Goal: Information Seeking & Learning: Learn about a topic

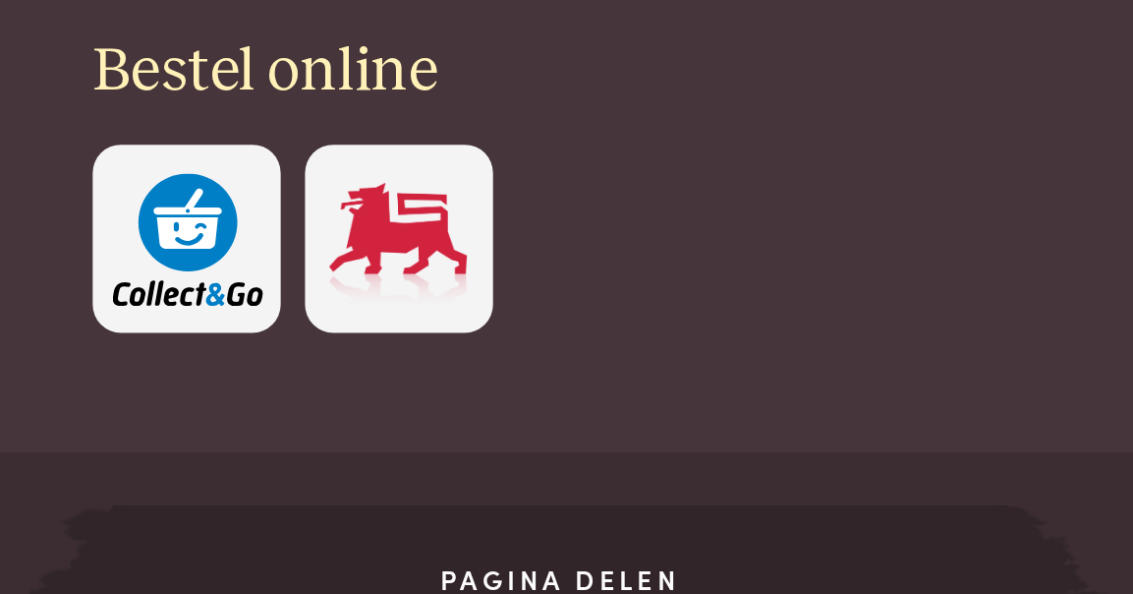
scroll to position [1552, 0]
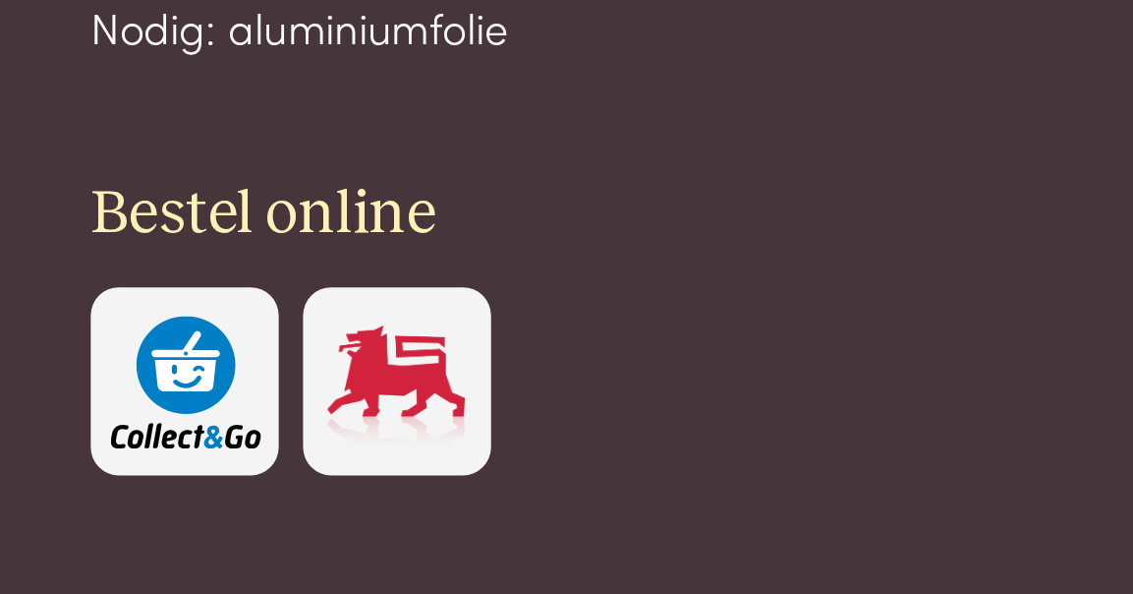
click at [186, 401] on img at bounding box center [219, 431] width 67 height 60
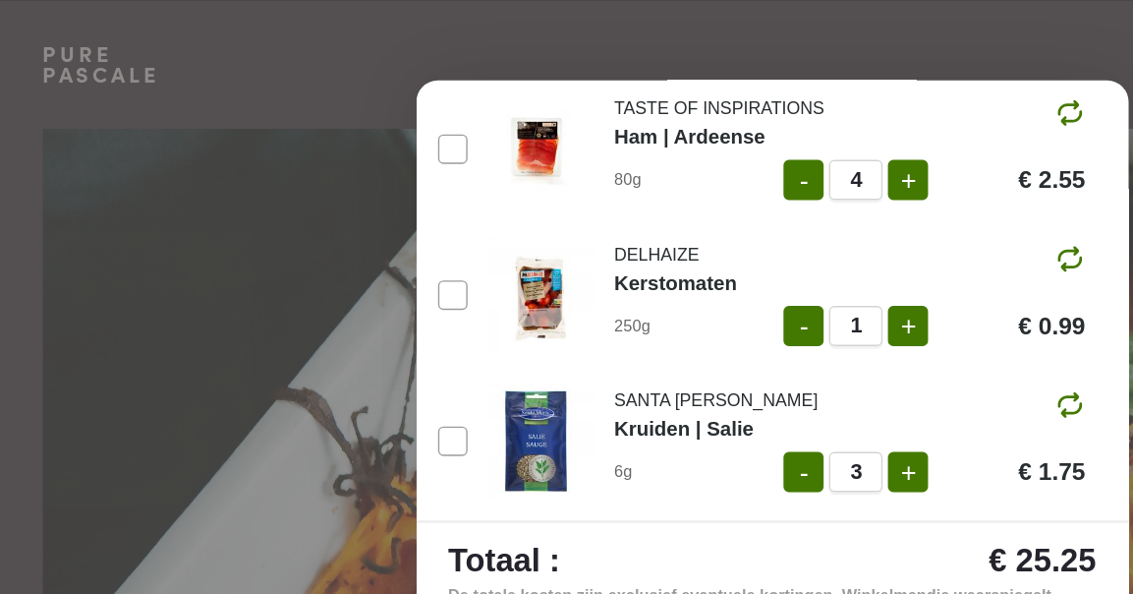
scroll to position [287, 0]
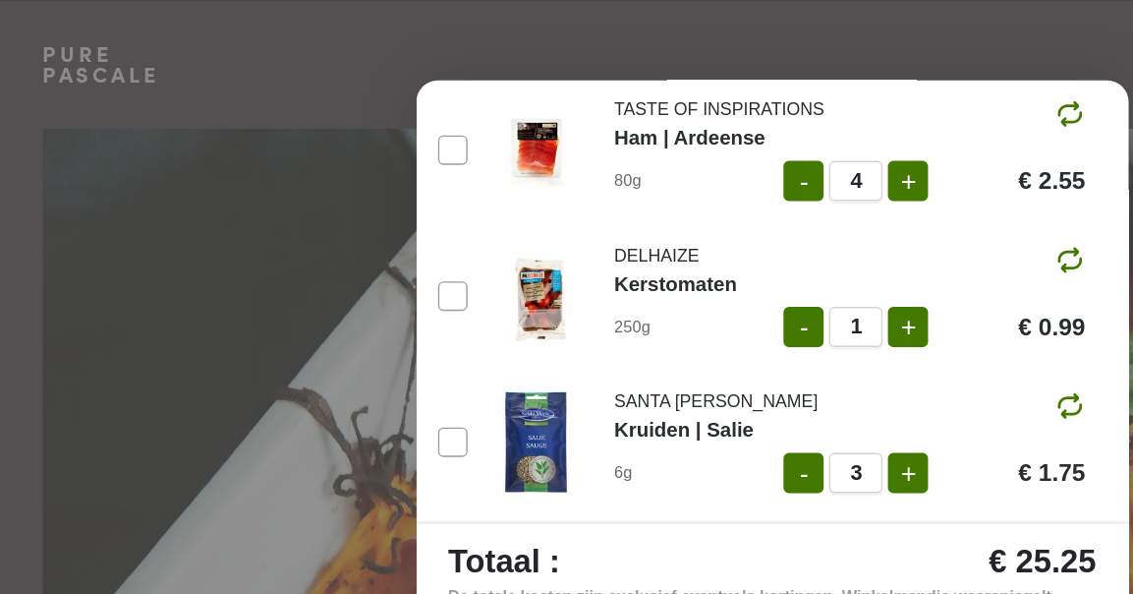
click at [155, 158] on div "Ingrediënten toevoegen aan je winkelmandje 2 porties Bekijk Aanbevolen Zuinig B…" at bounding box center [566, 297] width 1133 height 594
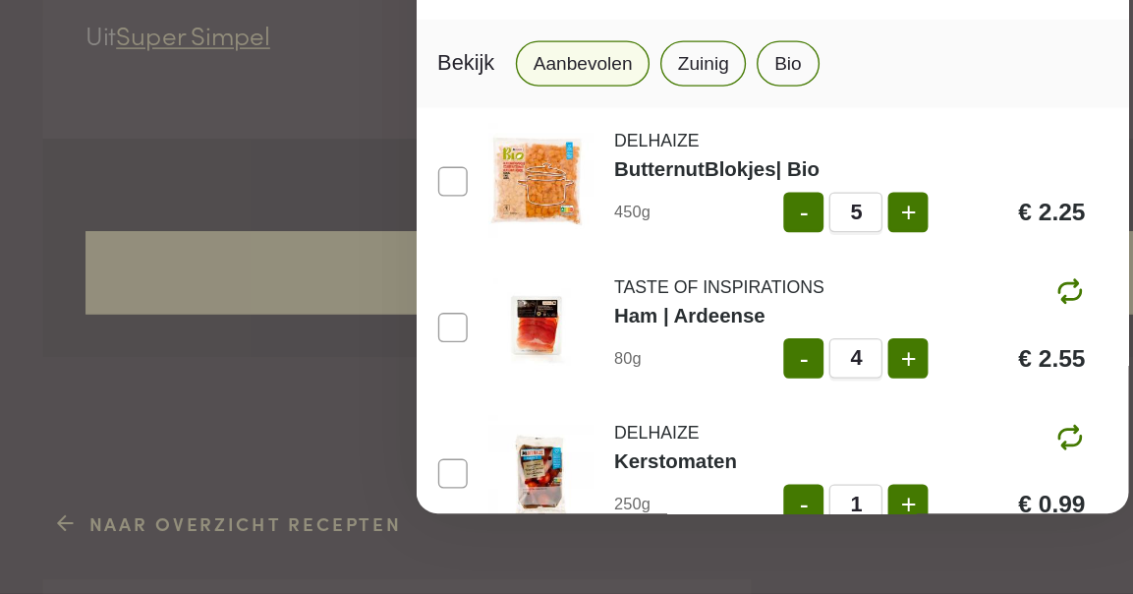
scroll to position [0, 0]
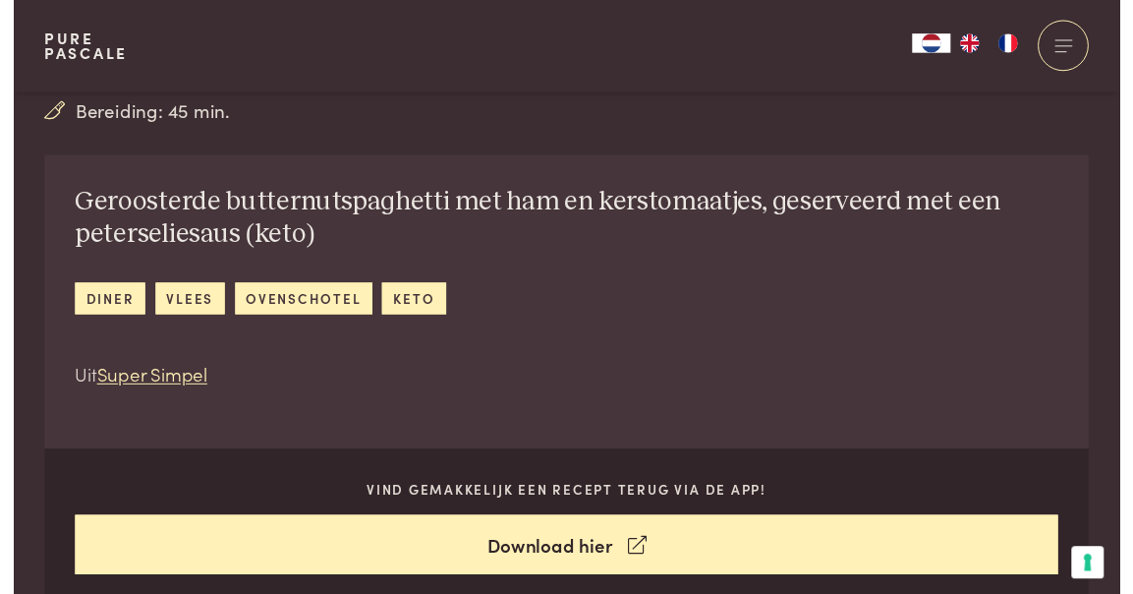
scroll to position [489, 0]
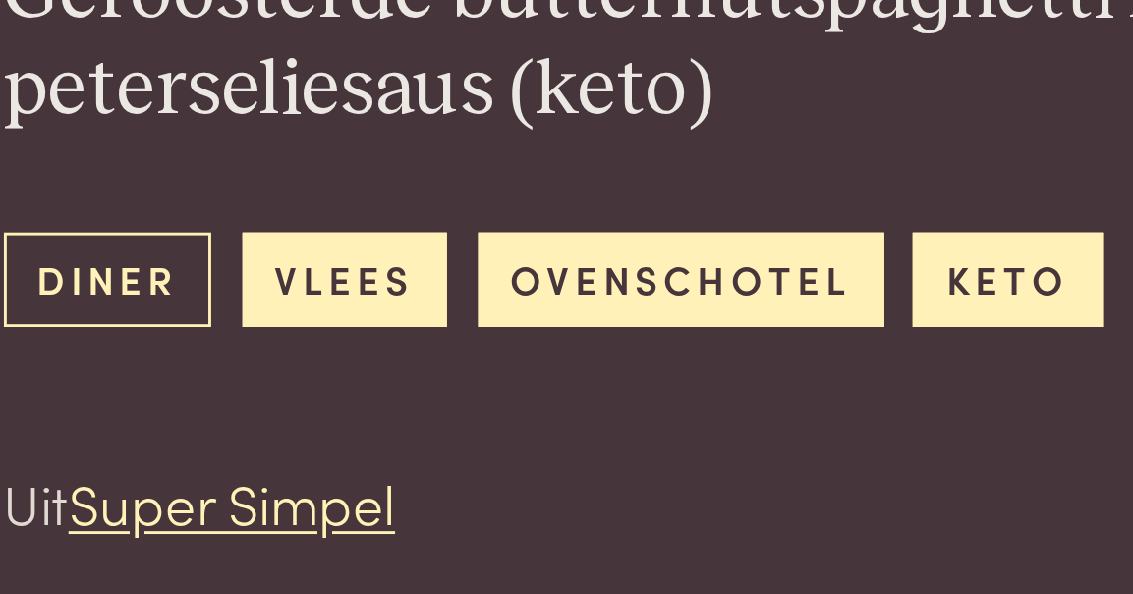
click at [63, 469] on link "diner" at bounding box center [99, 485] width 72 height 32
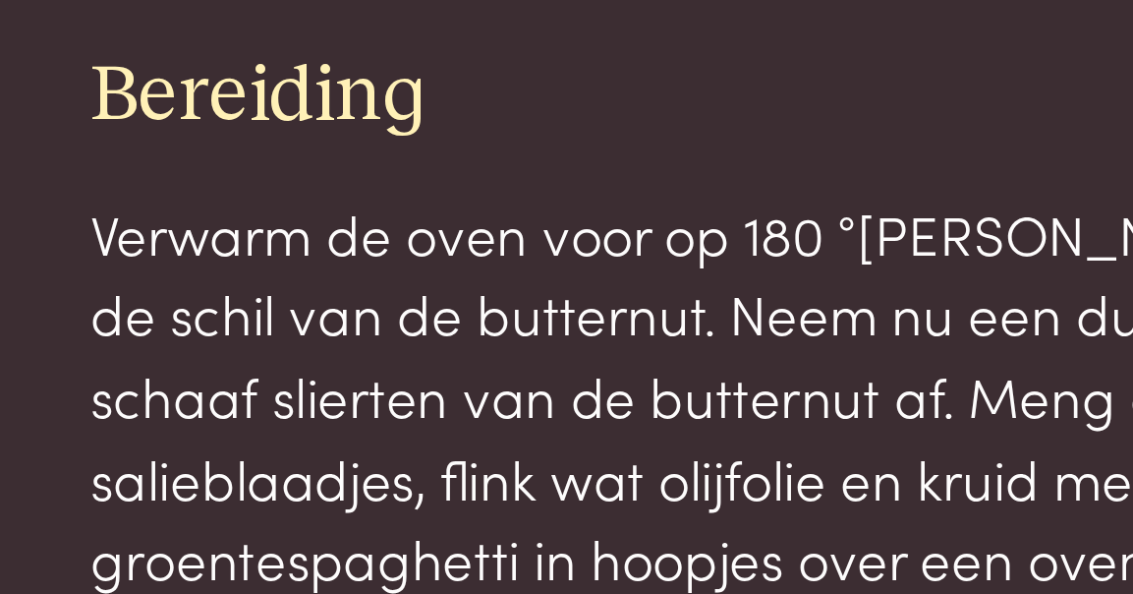
scroll to position [1835, 0]
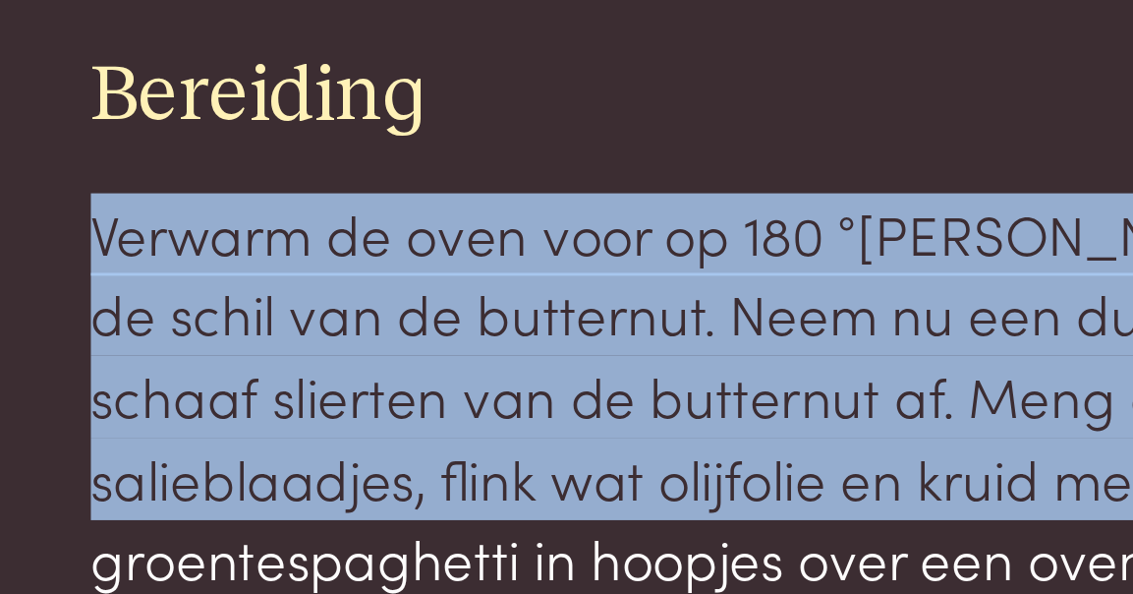
drag, startPoint x: 35, startPoint y: 64, endPoint x: 47, endPoint y: 187, distance: 123.4
click at [47, 455] on p "Verwarm de oven voor op 180 °[PERSON_NAME] met een dunschiller de schil van de …" at bounding box center [336, 554] width 611 height 198
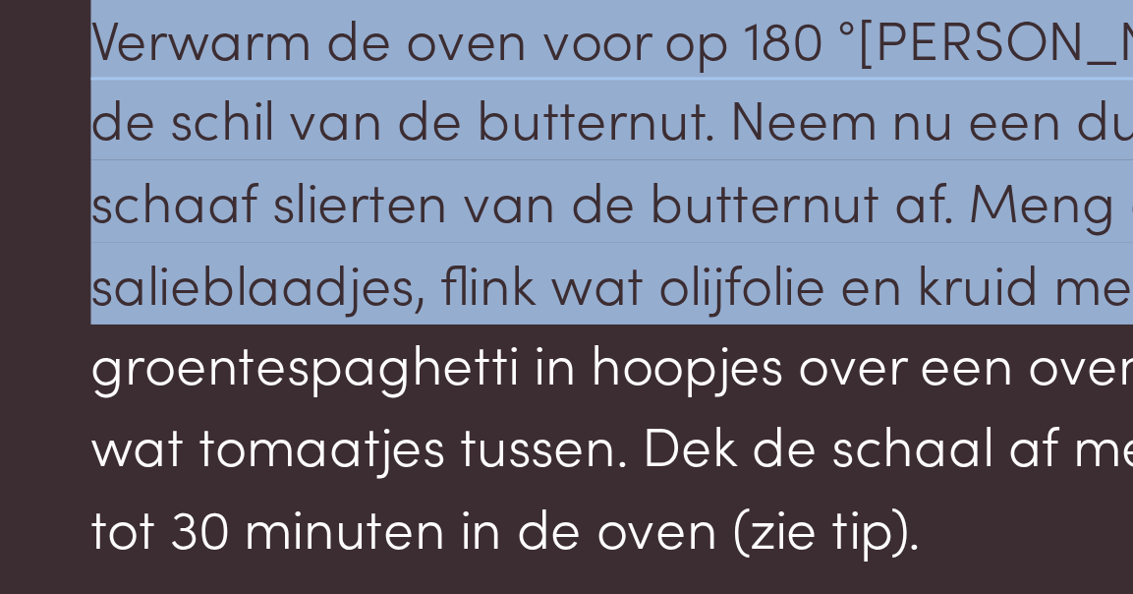
scroll to position [1911, 0]
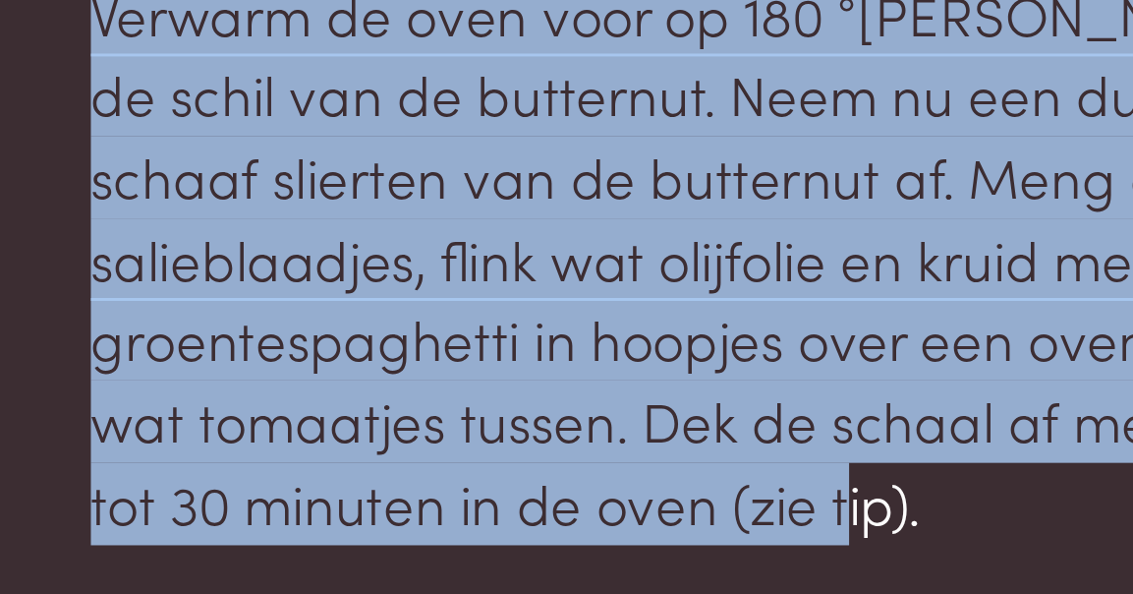
click at [310, 379] on p "Verwarm de oven voor op 180 °C. Schaaf met een dunschiller de schil van de butt…" at bounding box center [336, 478] width 611 height 198
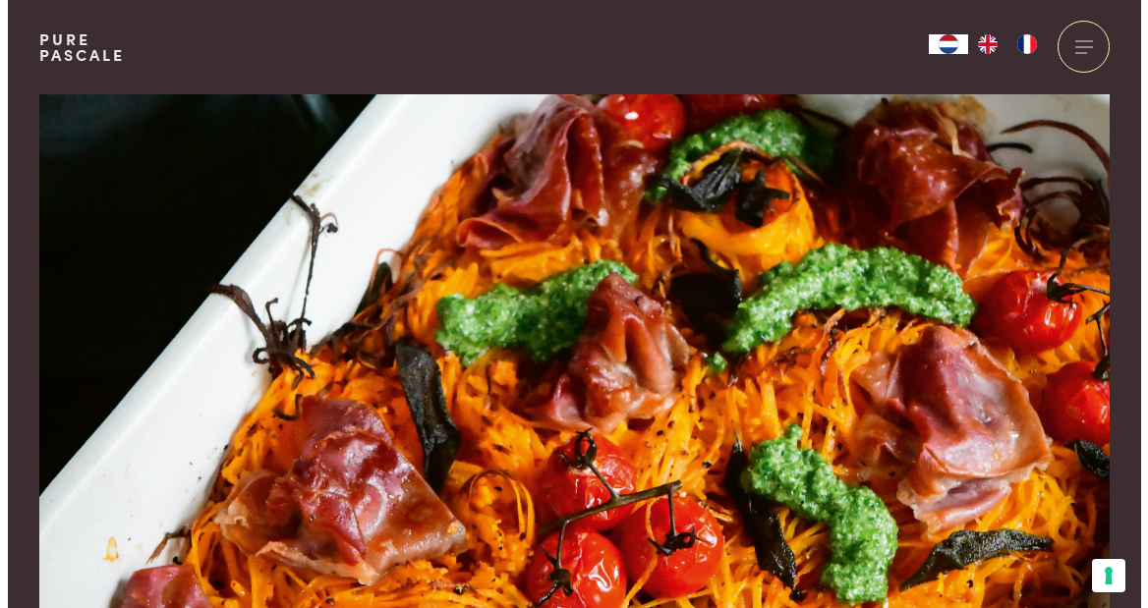
scroll to position [0, 0]
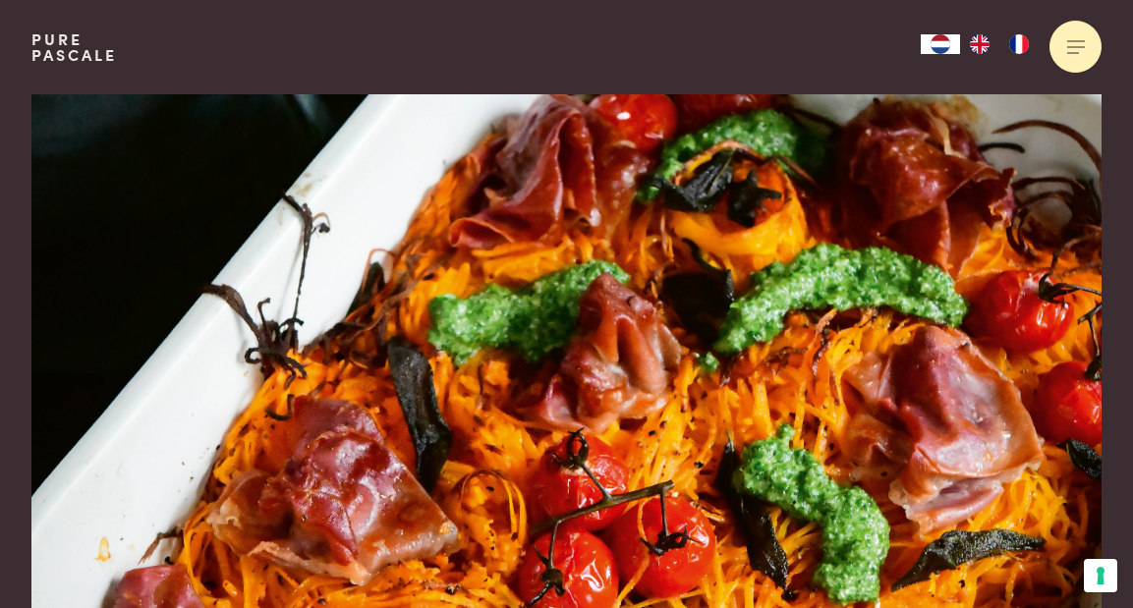
click at [1079, 53] on div at bounding box center [1076, 47] width 52 height 52
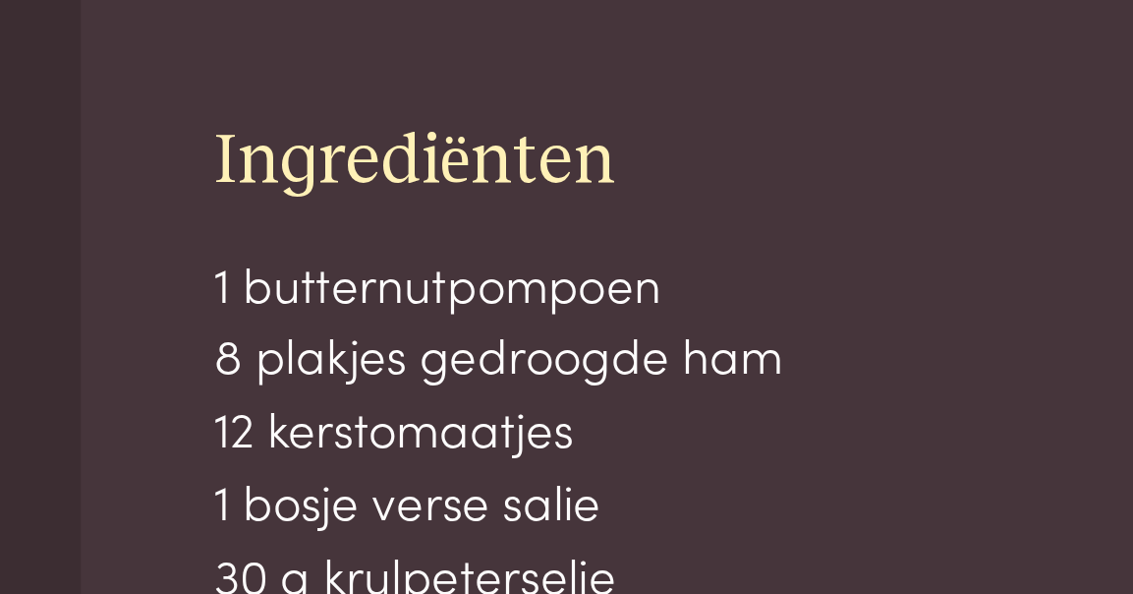
scroll to position [1113, 0]
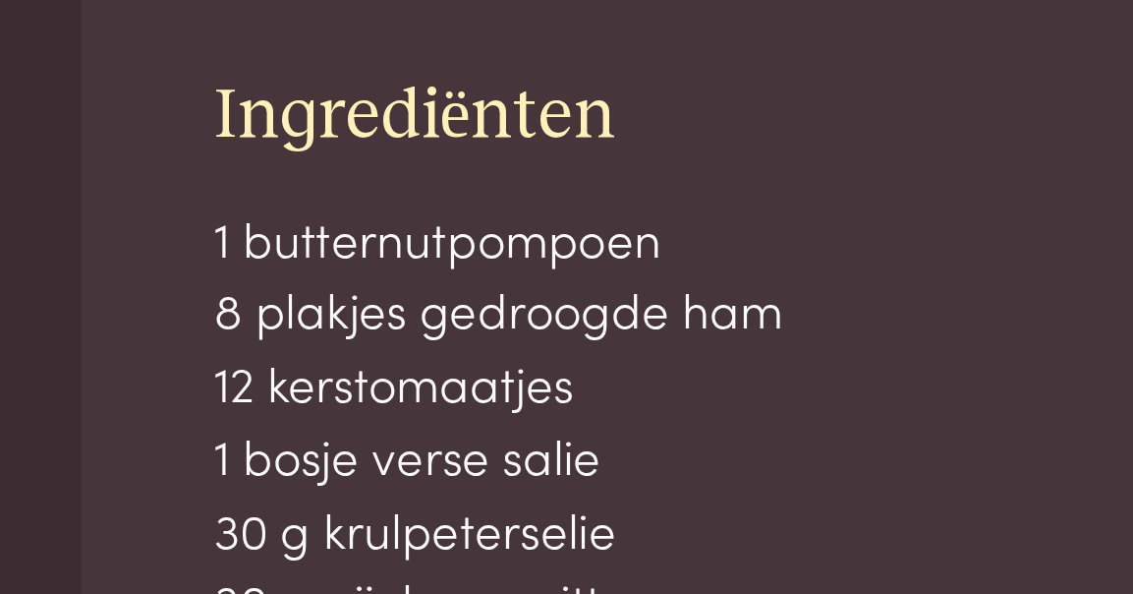
drag, startPoint x: 82, startPoint y: 38, endPoint x: 196, endPoint y: 210, distance: 206.3
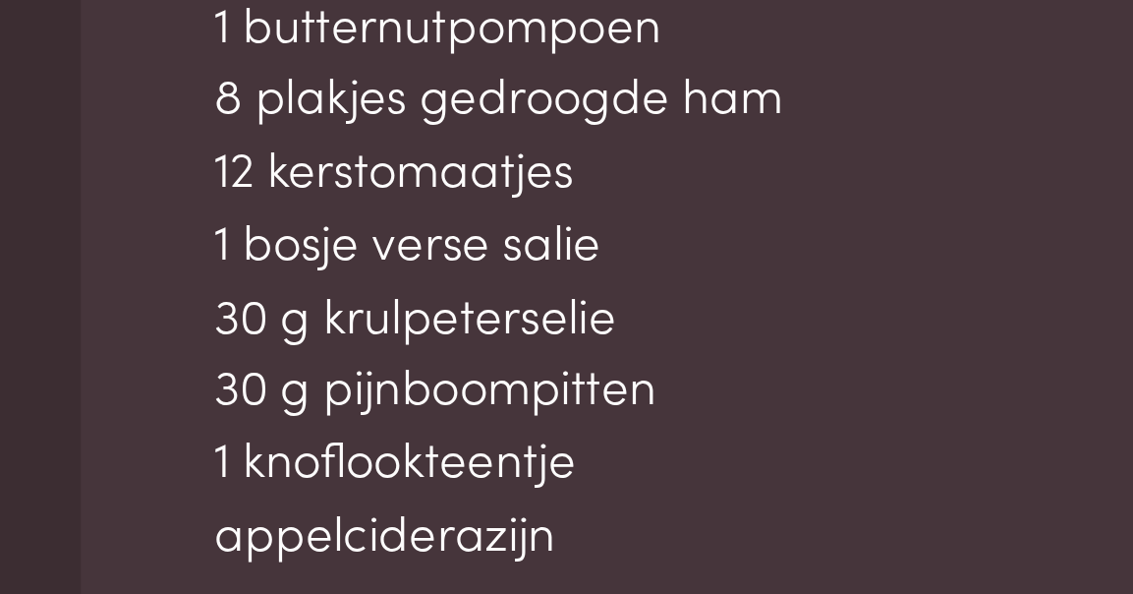
scroll to position [1215, 0]
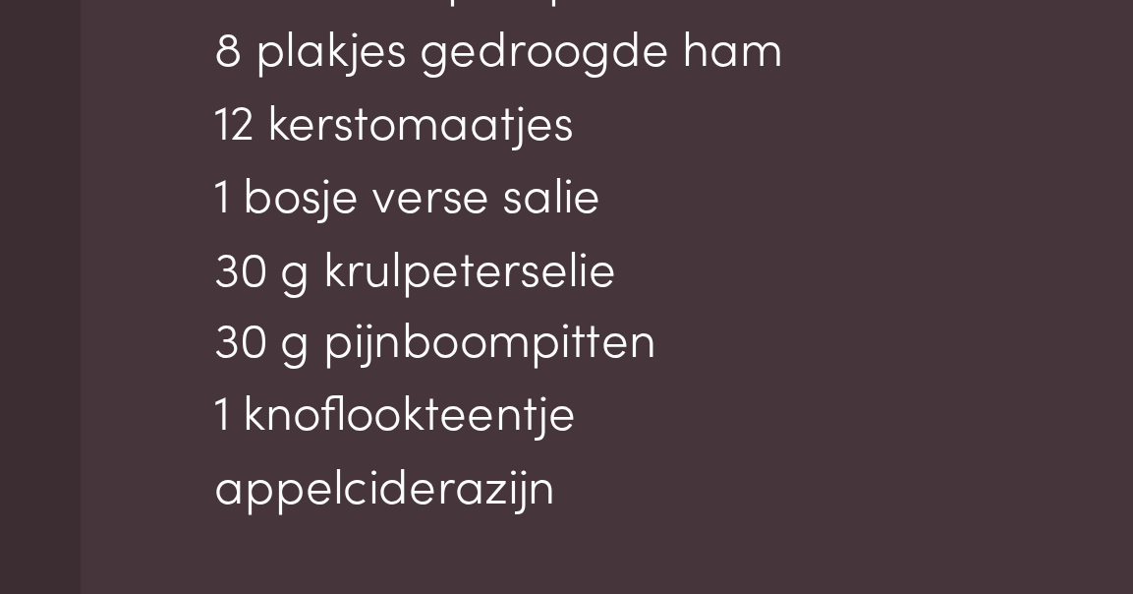
click at [227, 339] on p "1 butternutpompoen 8 plakjes gedroogde ham 12 kerstomaatjes 1 bosje verse salie…" at bounding box center [291, 452] width 415 height 226
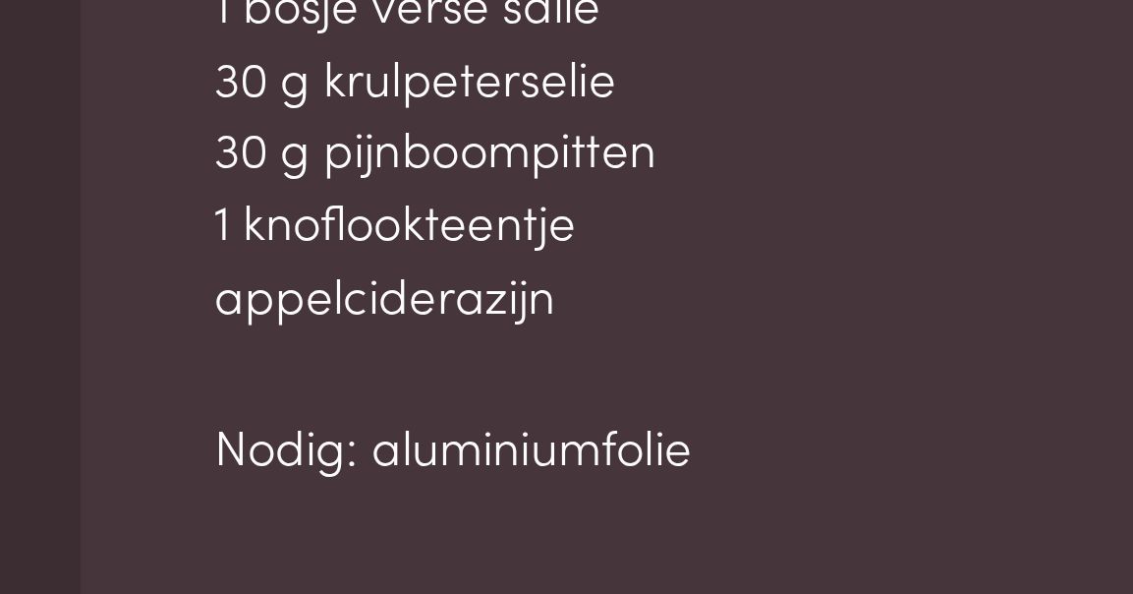
scroll to position [1290, 0]
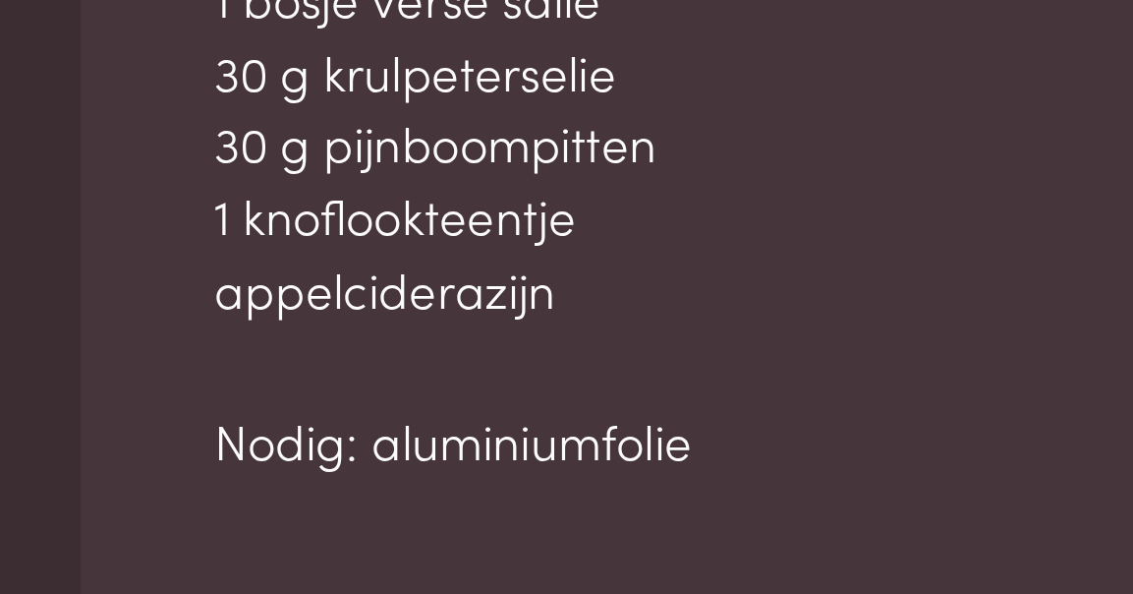
click at [283, 520] on p "Nodig: aluminiumfolie" at bounding box center [291, 534] width 415 height 29
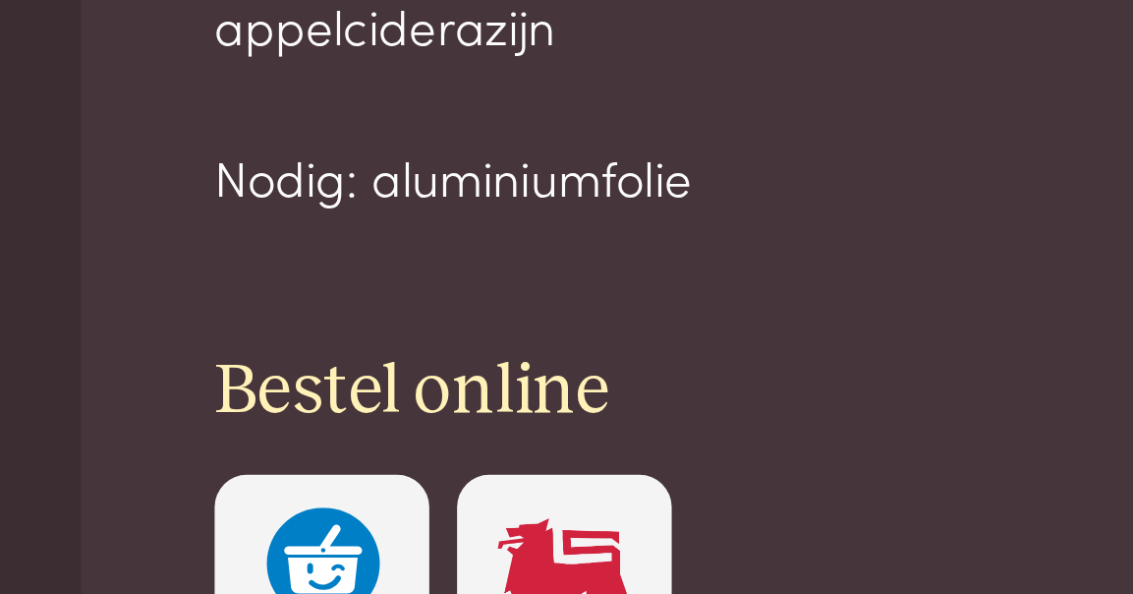
scroll to position [1394, 0]
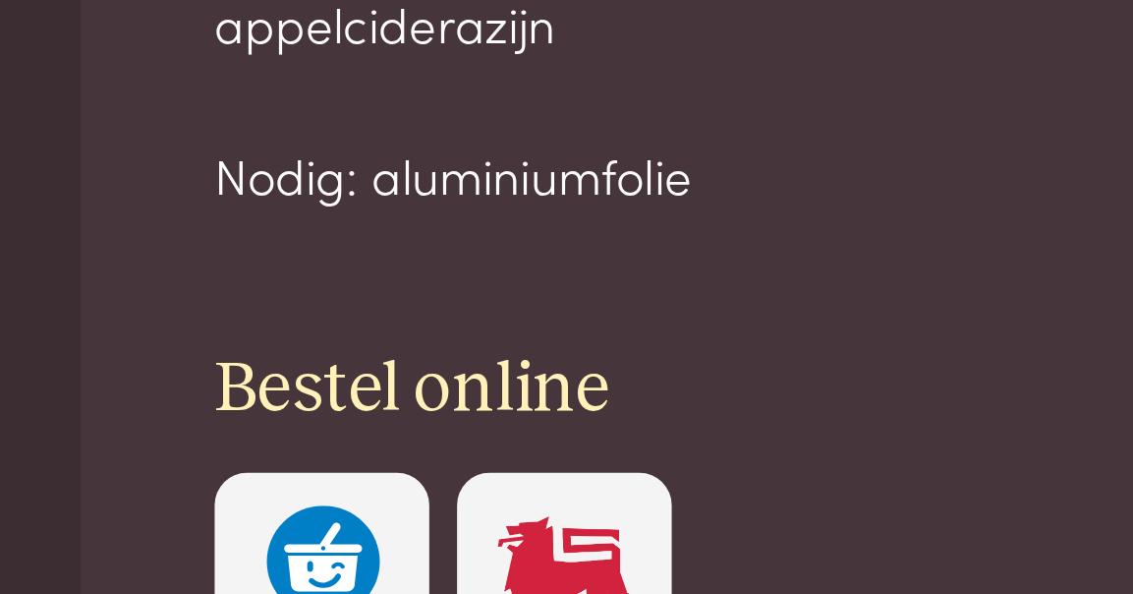
copy div "Ingrediënten 1 butternutpompoen 8 plakjes gedroogde ham 12 kerstomaatjes 1 bosj…"
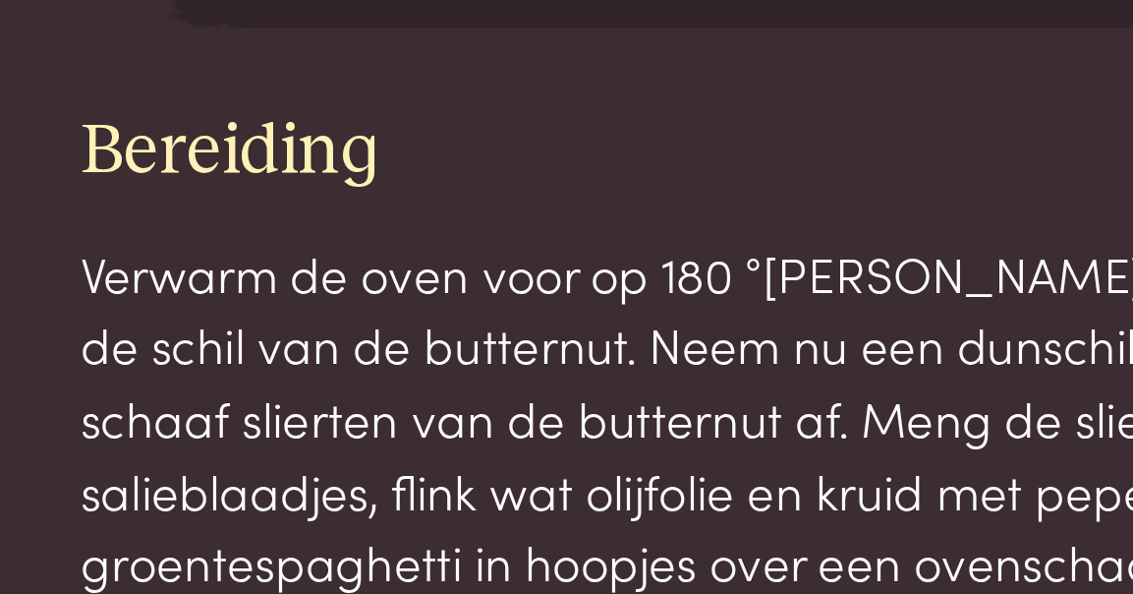
scroll to position [1838, 0]
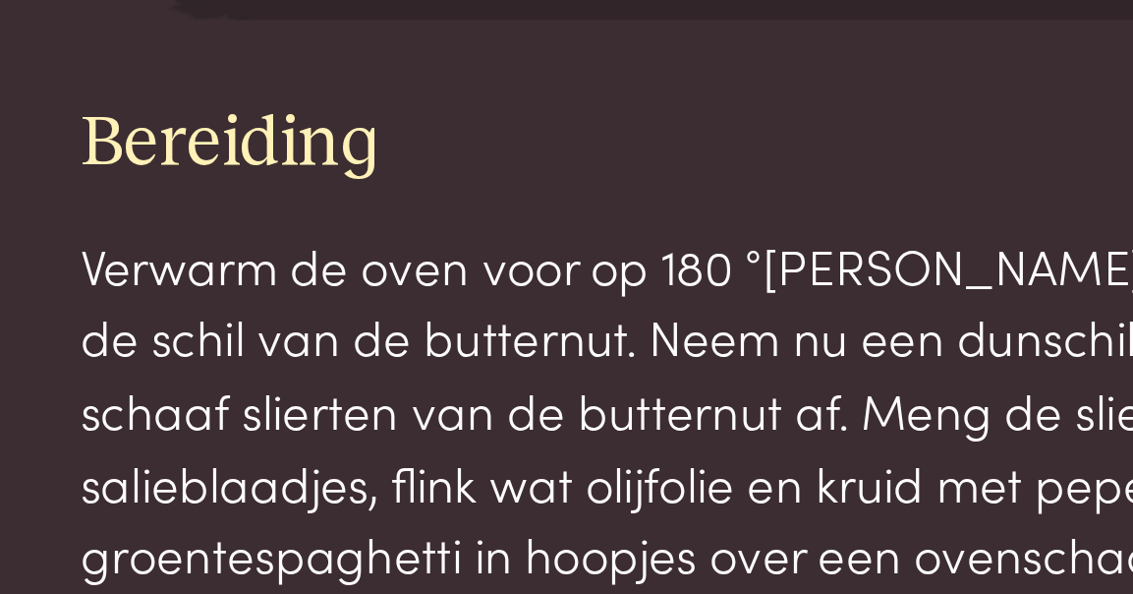
drag, startPoint x: 35, startPoint y: 39, endPoint x: 224, endPoint y: 168, distance: 228.4
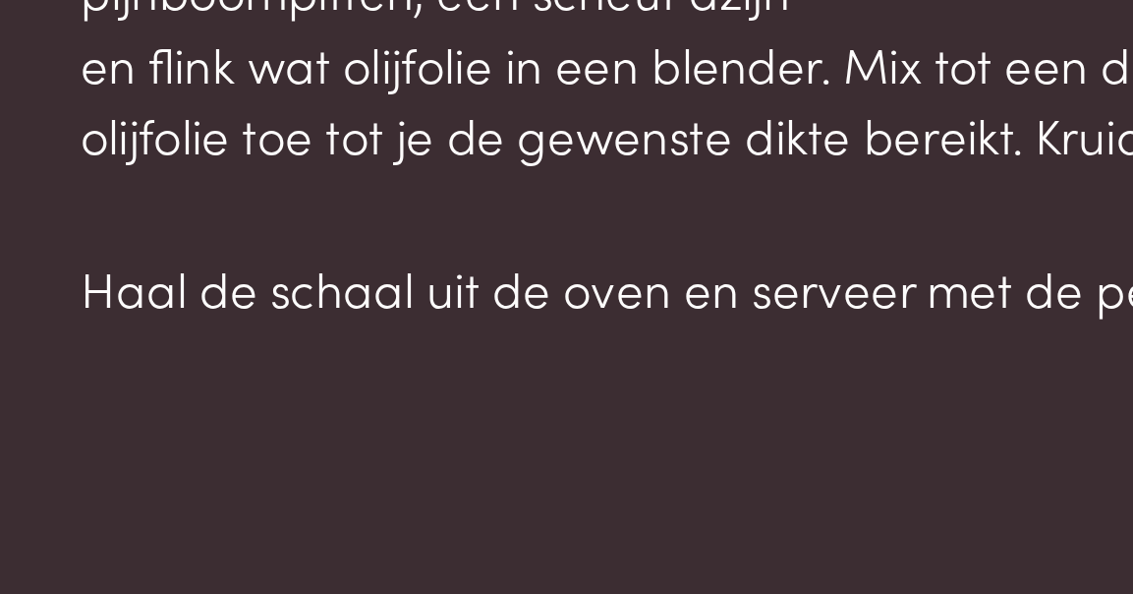
scroll to position [2319, 0]
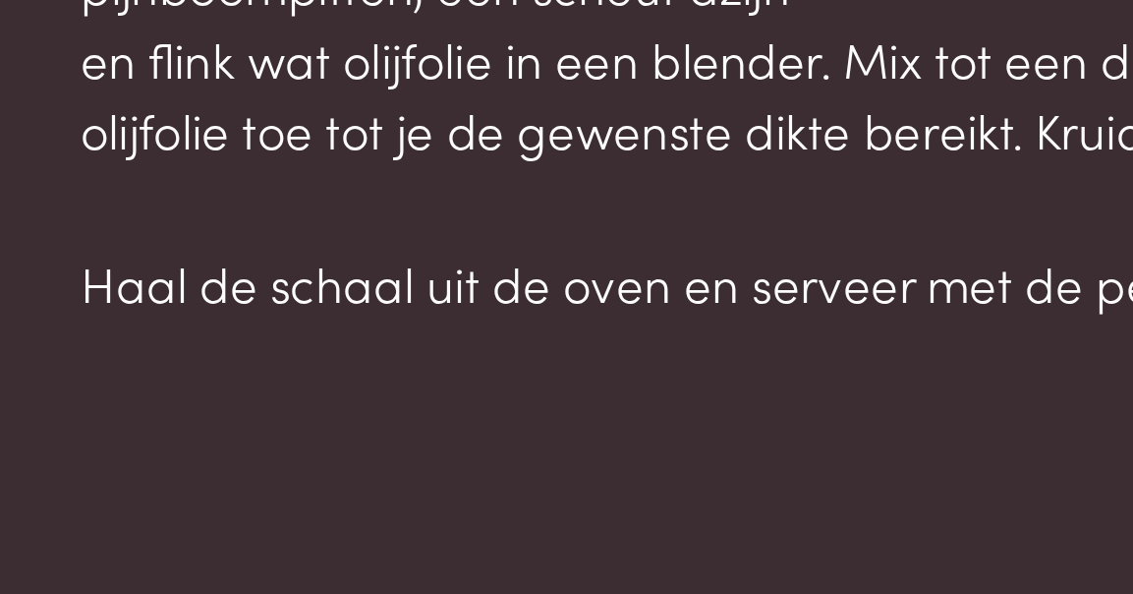
copy div "Bereiding Verwarm de oven voor op 180 °C. Schaaf met een dunschiller de schil v…"
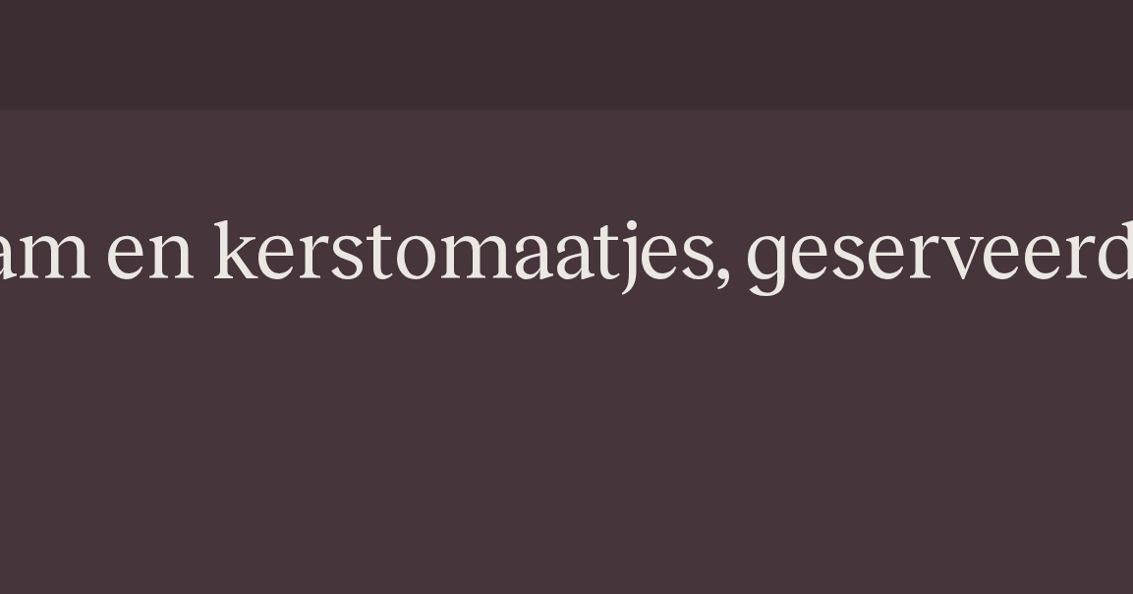
scroll to position [0, 24]
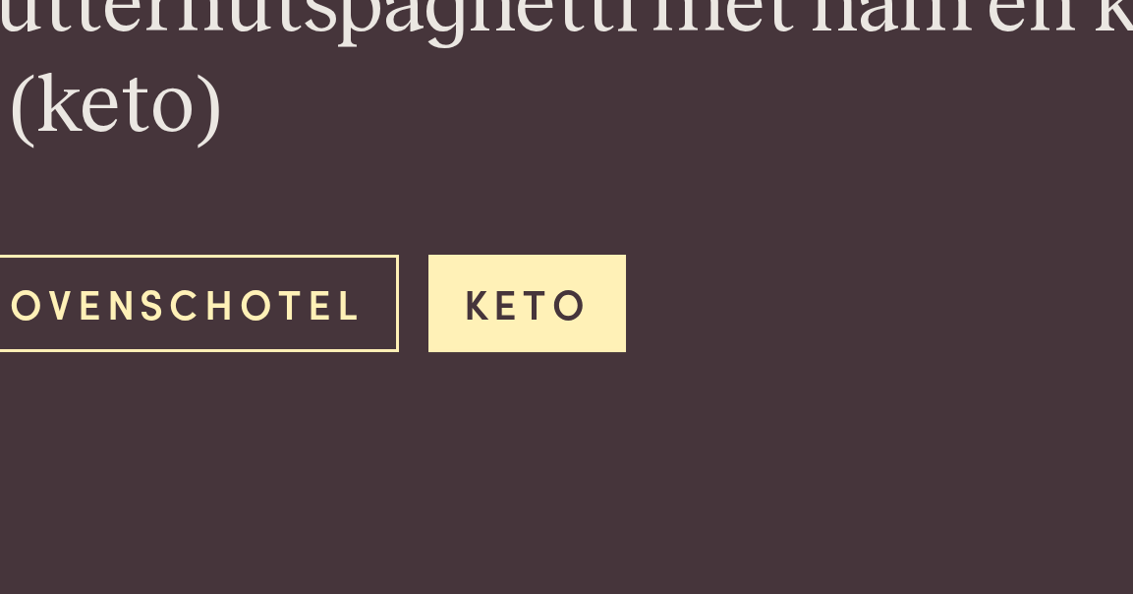
click at [227, 384] on link "ovenschotel" at bounding box center [297, 400] width 141 height 32
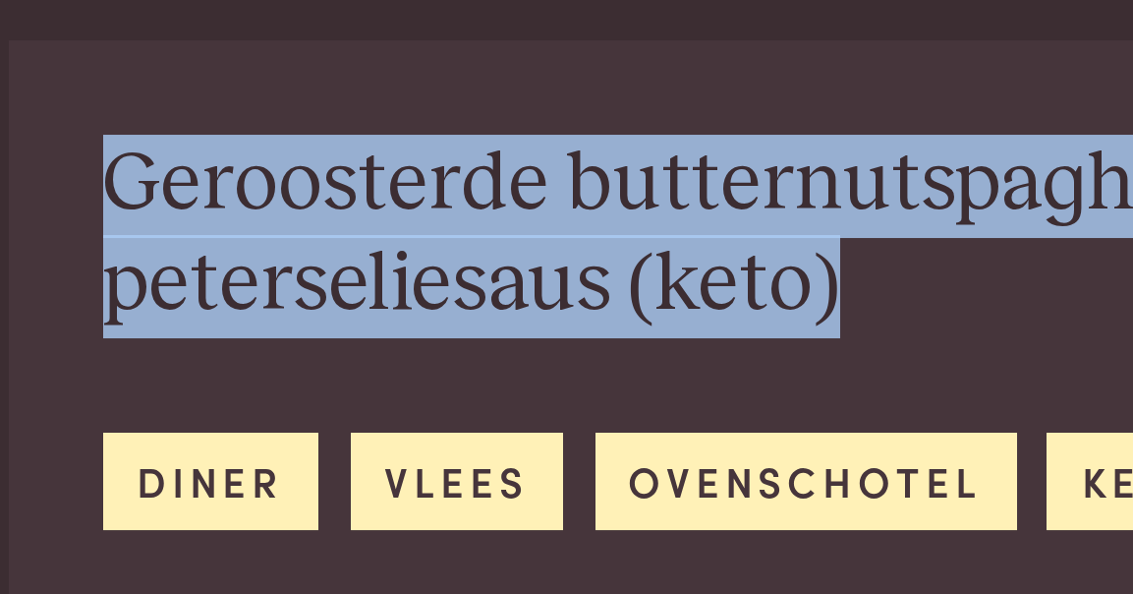
drag, startPoint x: 41, startPoint y: 55, endPoint x: 280, endPoint y: 104, distance: 243.8
click at [280, 381] on h2 "Geroosterde butternutspaghetti met ham en kerstomaatjes, geserveerd met een pet…" at bounding box center [567, 415] width 1008 height 68
copy h2 "Geroosterde butternutspaghetti met ham en kerstomaatjes, geserveerd met een pet…"
drag, startPoint x: 261, startPoint y: 142, endPoint x: 18, endPoint y: 106, distance: 246.3
click at [31, 350] on div "Geroosterde butternutspaghetti met ham en kerstomaatjes, geserveerd met een pet…" at bounding box center [566, 485] width 1070 height 270
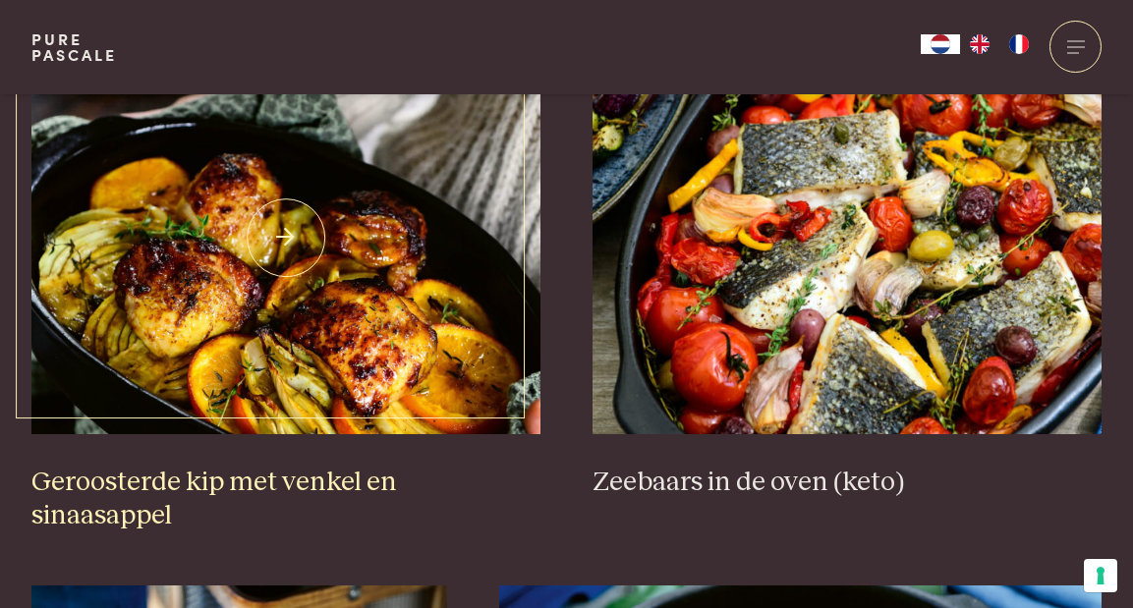
scroll to position [809, 0]
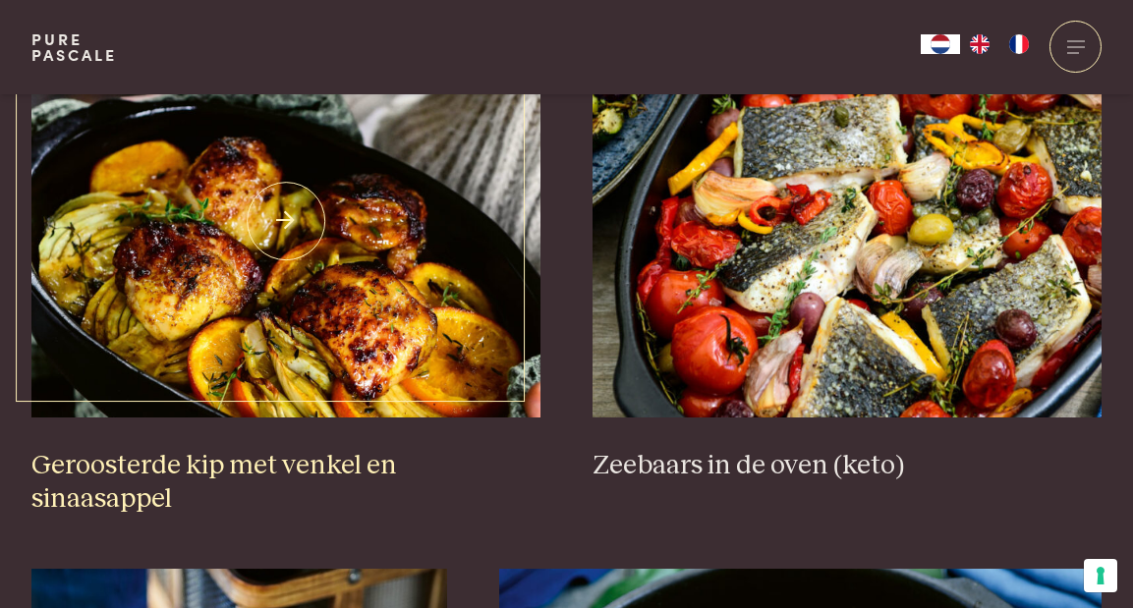
click at [184, 323] on img at bounding box center [285, 221] width 509 height 393
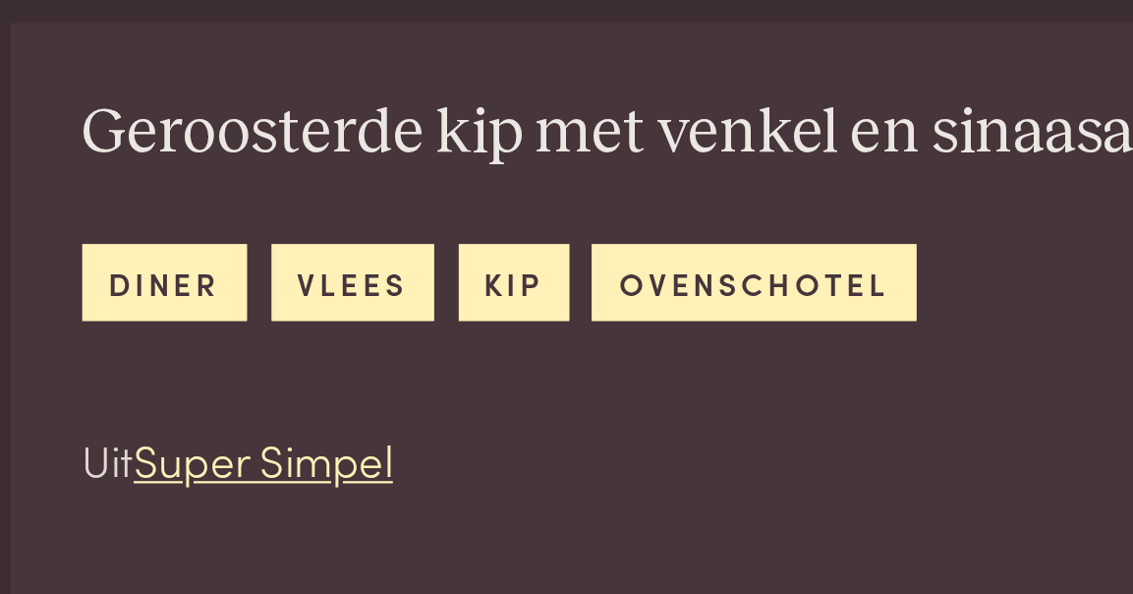
scroll to position [486, 0]
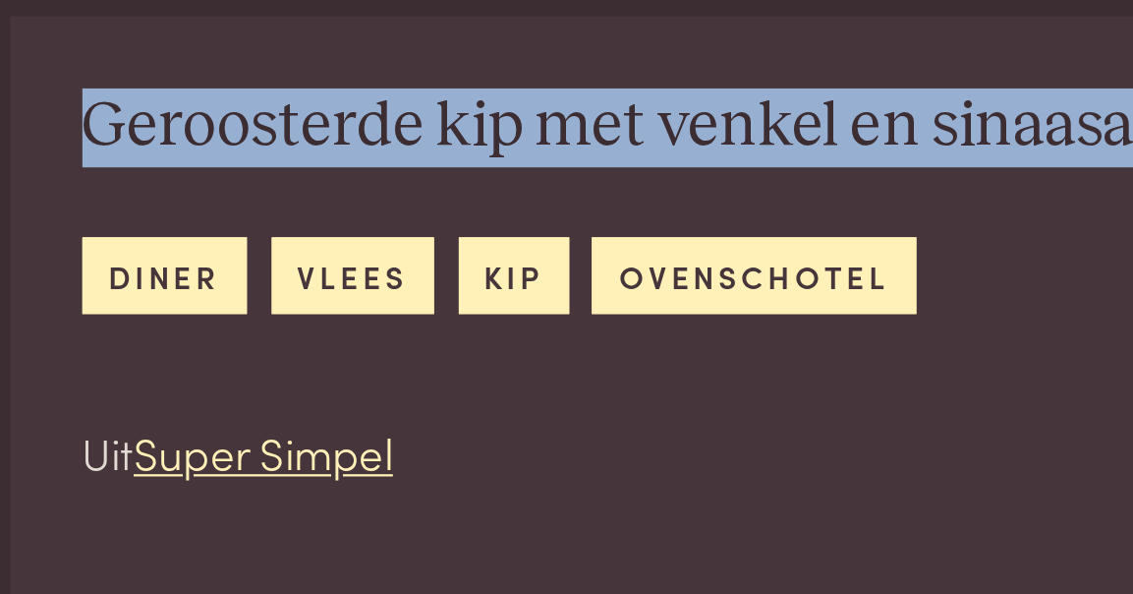
drag, startPoint x: 36, startPoint y: 52, endPoint x: 35, endPoint y: 86, distance: 33.4
click at [35, 342] on div "Geroosterde kip met venkel en sinaasappel diner vlees kip ovenschotel Uit Super…" at bounding box center [318, 460] width 574 height 236
copy h2 "Geroosterde kip met venkel en sinaasappel"
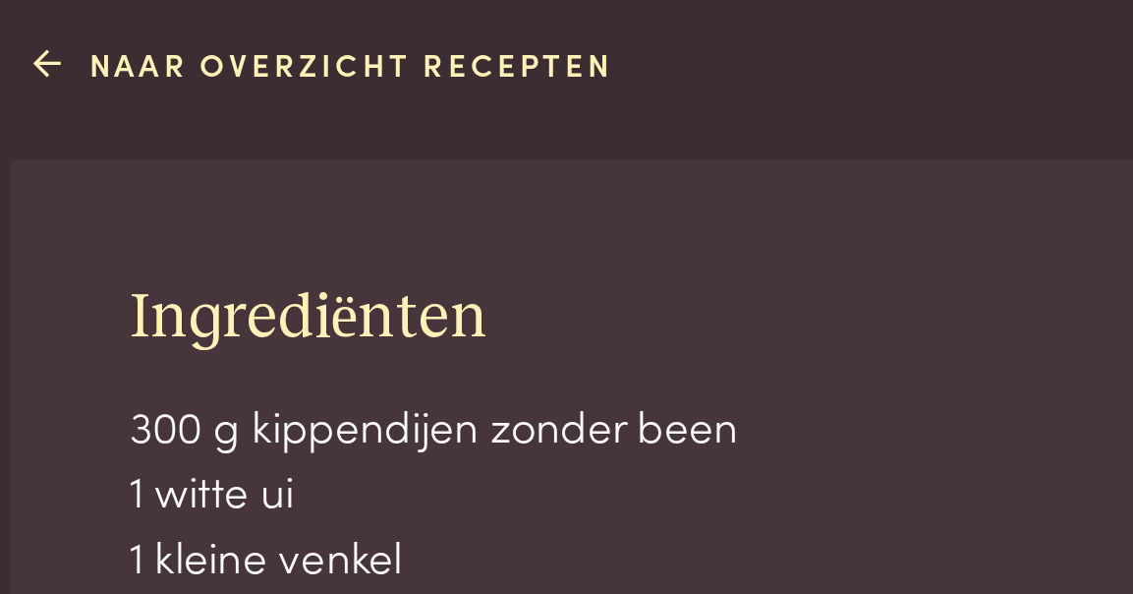
scroll to position [1014, 0]
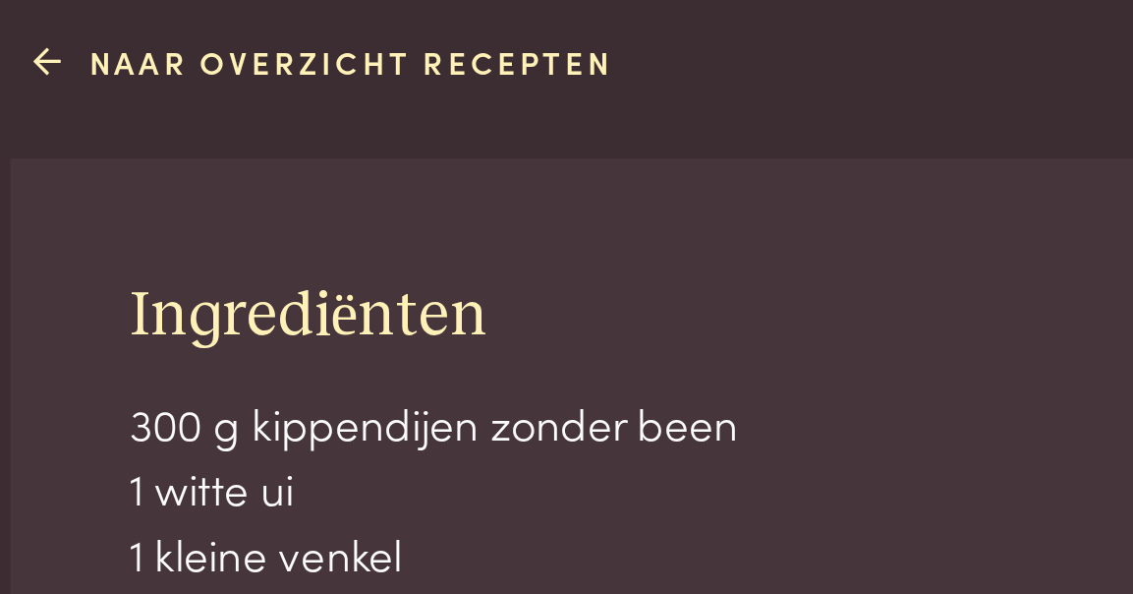
drag, startPoint x: 55, startPoint y: 129, endPoint x: 209, endPoint y: 240, distance: 190.1
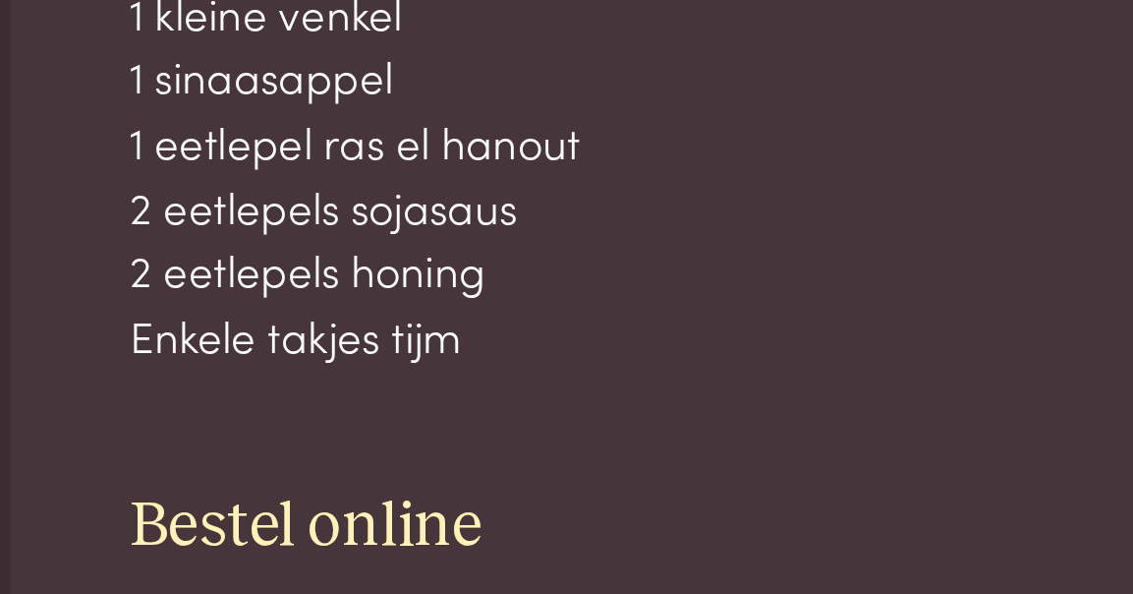
scroll to position [1277, 0]
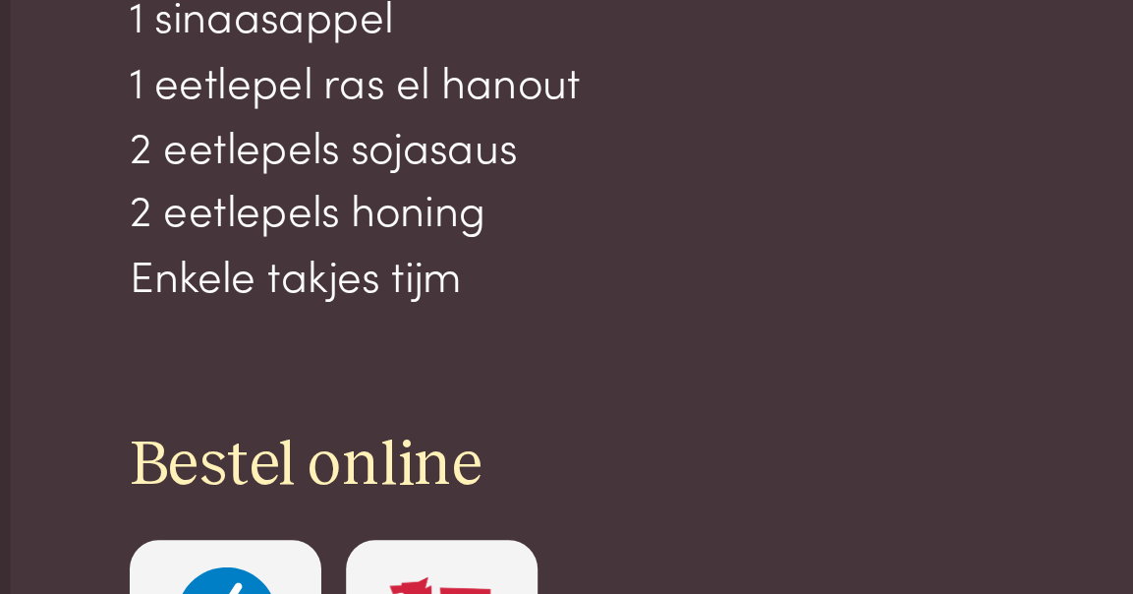
click at [227, 243] on p "300 g kippendijen zonder been 1 witte ui 1 kleine venkel 1 sinaasappel 1 eetlep…" at bounding box center [291, 356] width 415 height 226
copy div "Ingrediënten 300 g kippendijen zonder been 1 witte ui 1 kleine venkel 1 sinaasa…"
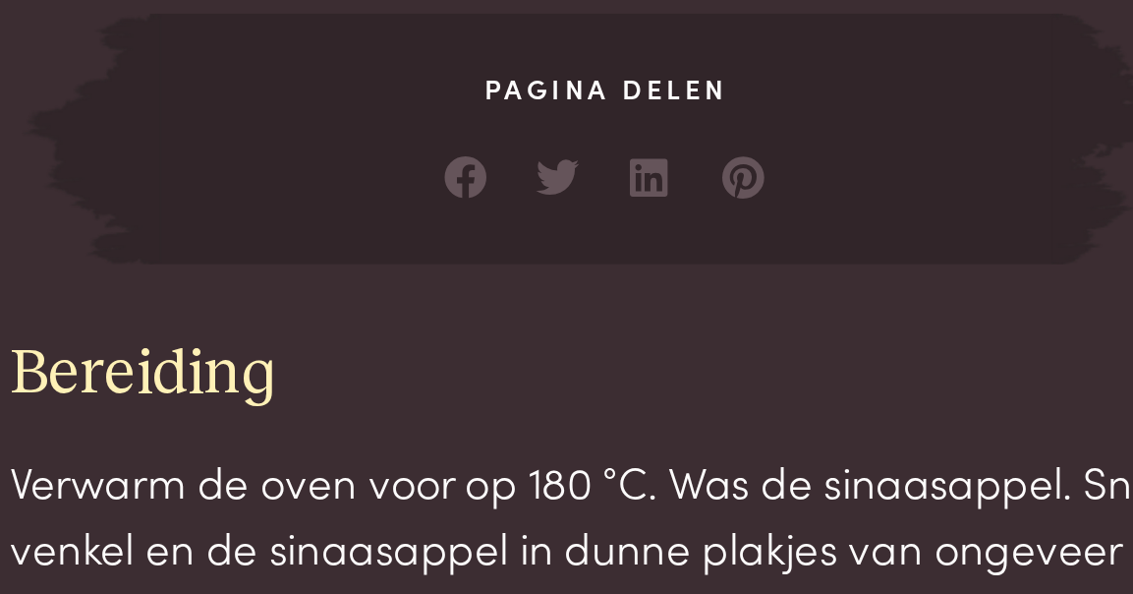
scroll to position [1691, 0]
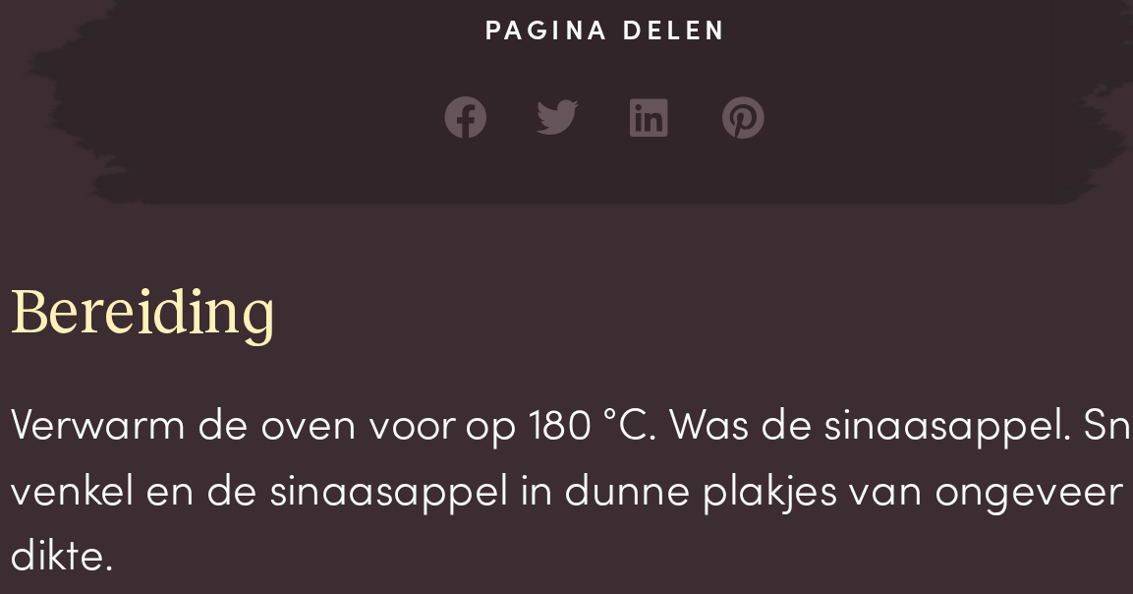
drag, startPoint x: 6, startPoint y: 110, endPoint x: 84, endPoint y: 230, distance: 142.8
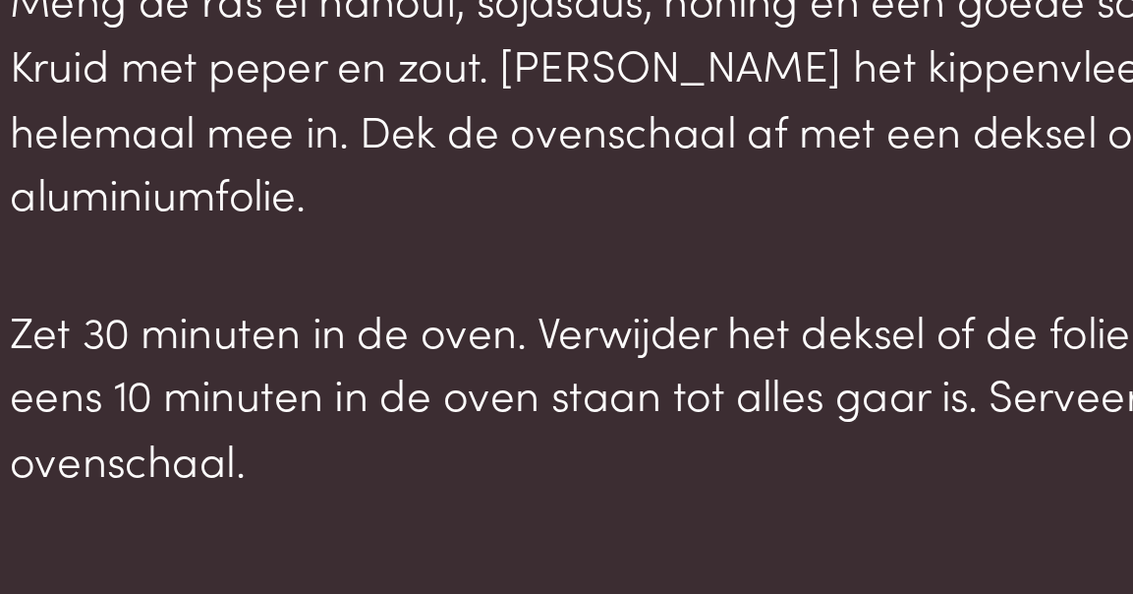
scroll to position [2110, 0]
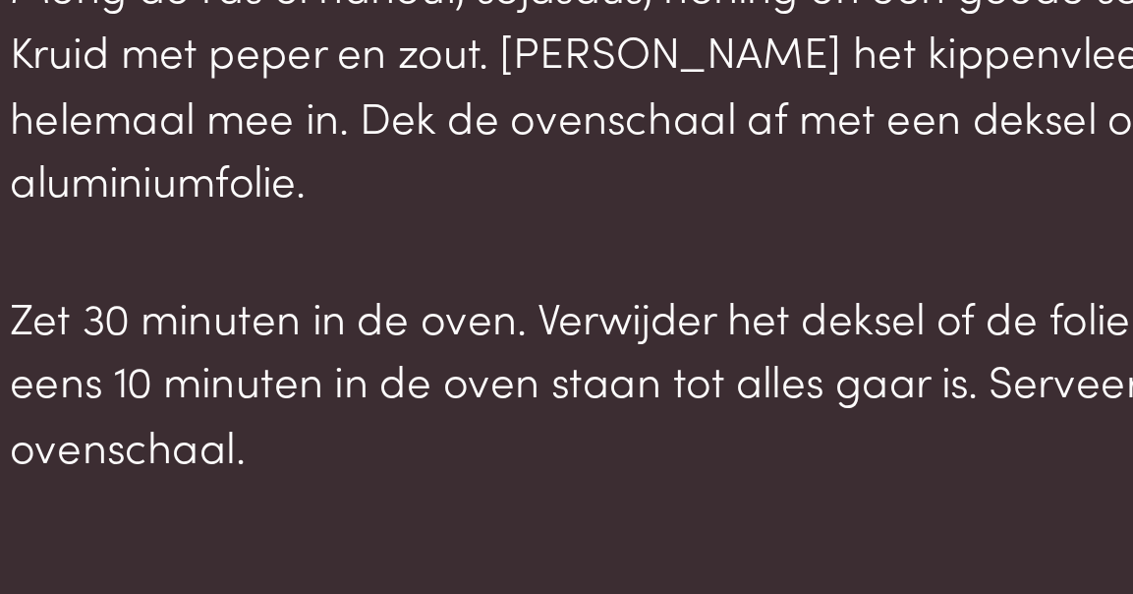
click at [167, 459] on p "Zet 30 minuten in de oven. Verwijder het deksel of de folie en laat nog eens 10…" at bounding box center [336, 501] width 611 height 85
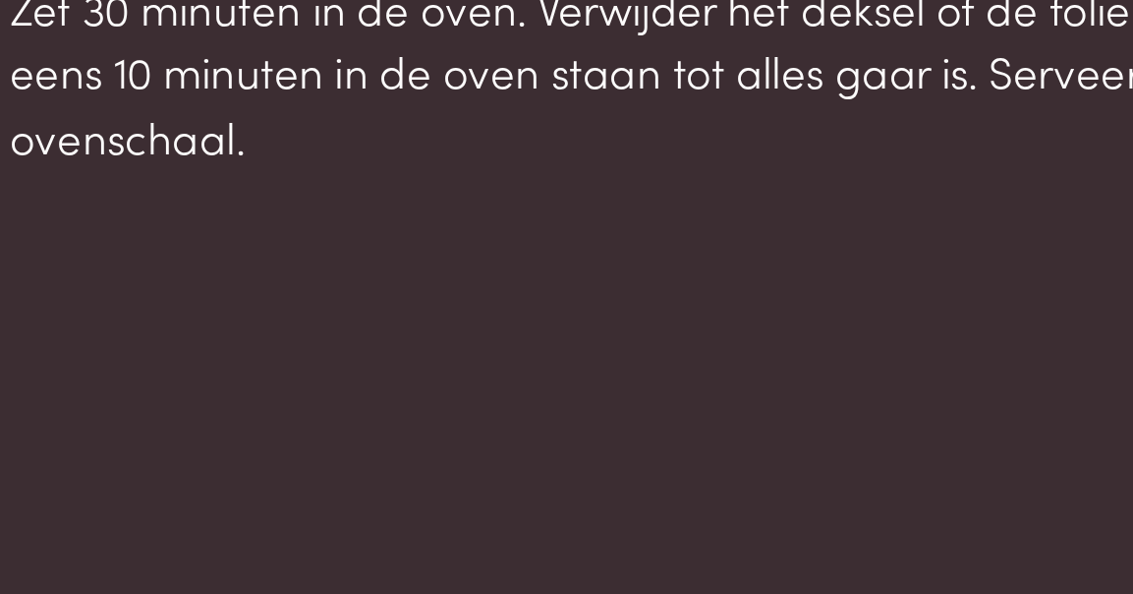
scroll to position [2254, 0]
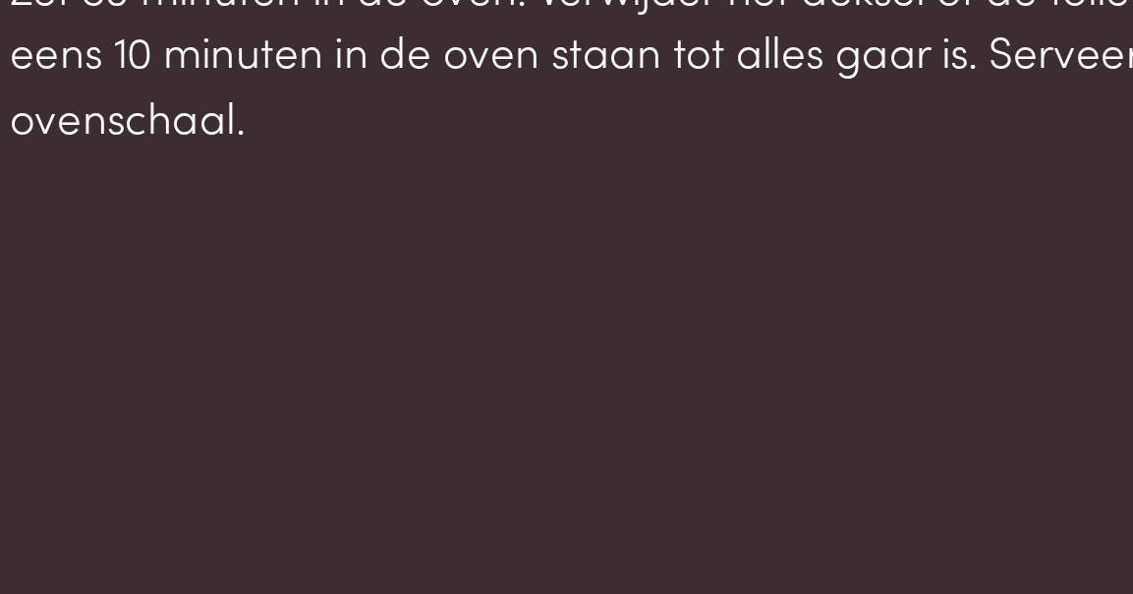
copy div "Bereiding Verwarm de oven voor op 180 °C. Was de sinaasappel. Snijd de ui, de v…"
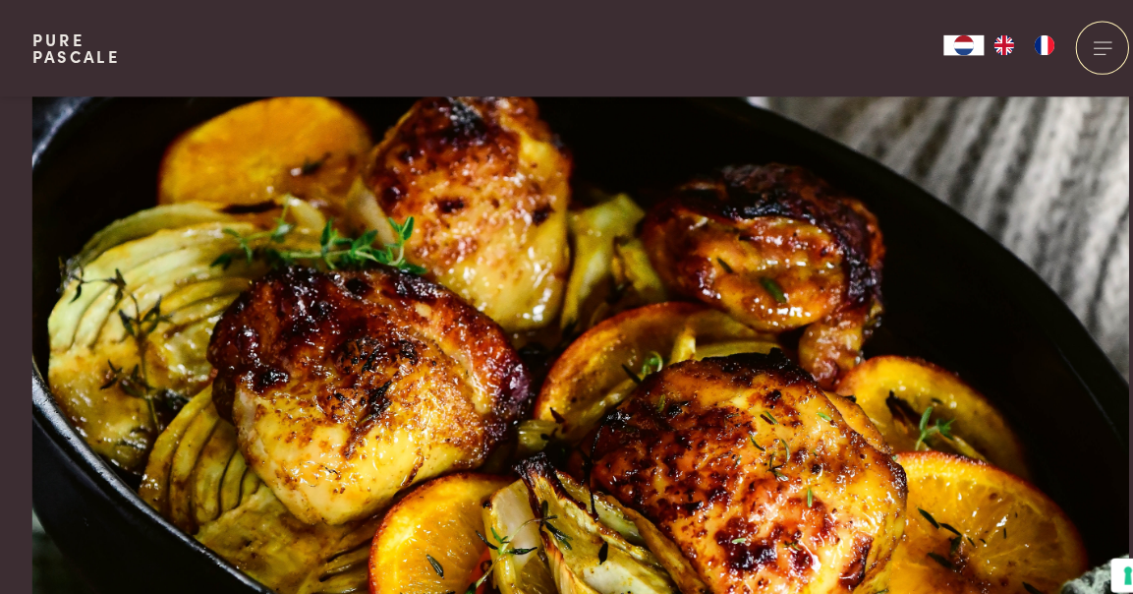
scroll to position [148, 0]
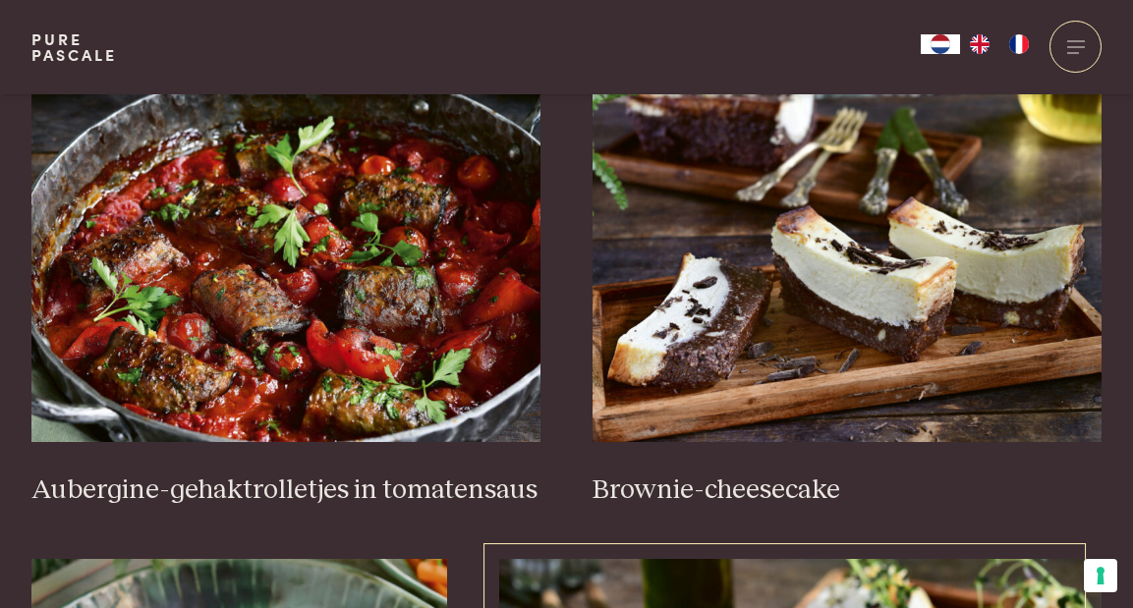
scroll to position [780, 0]
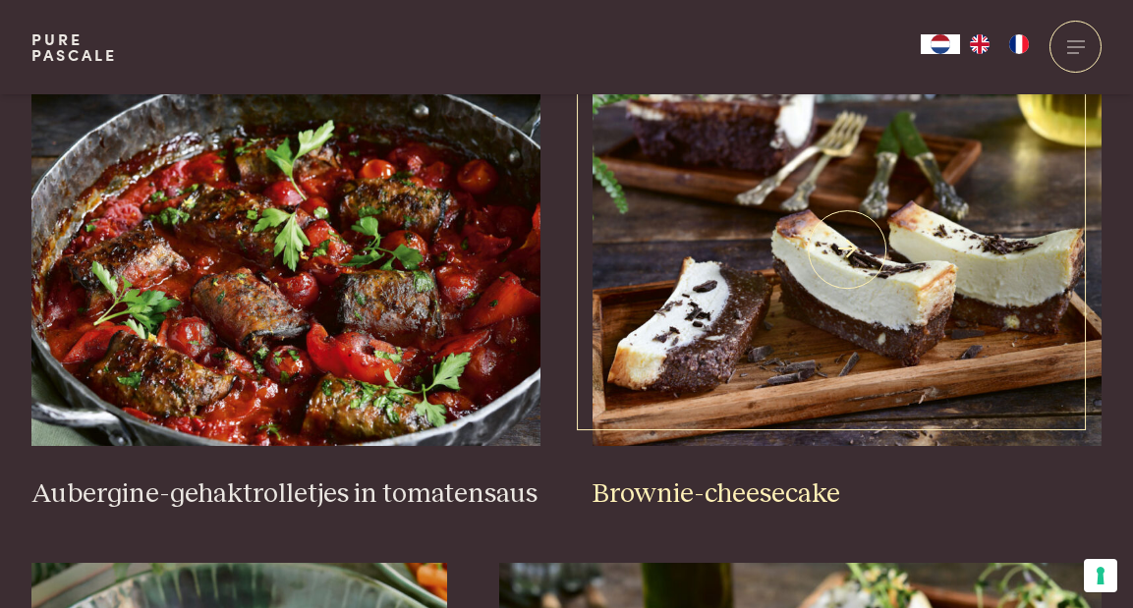
click at [824, 355] on img at bounding box center [847, 249] width 509 height 393
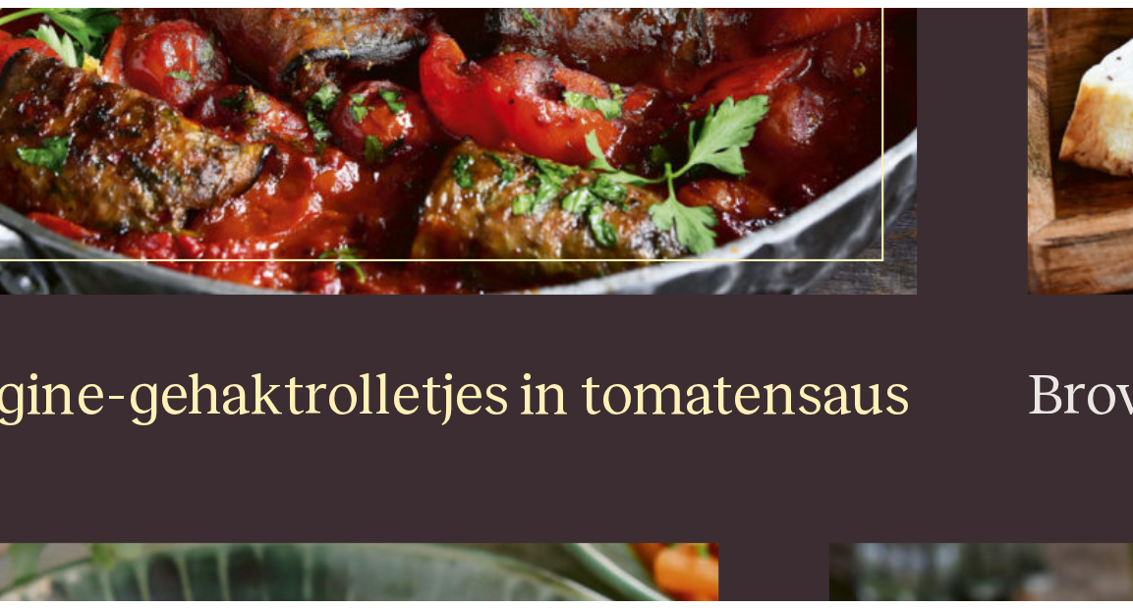
scroll to position [893, 0]
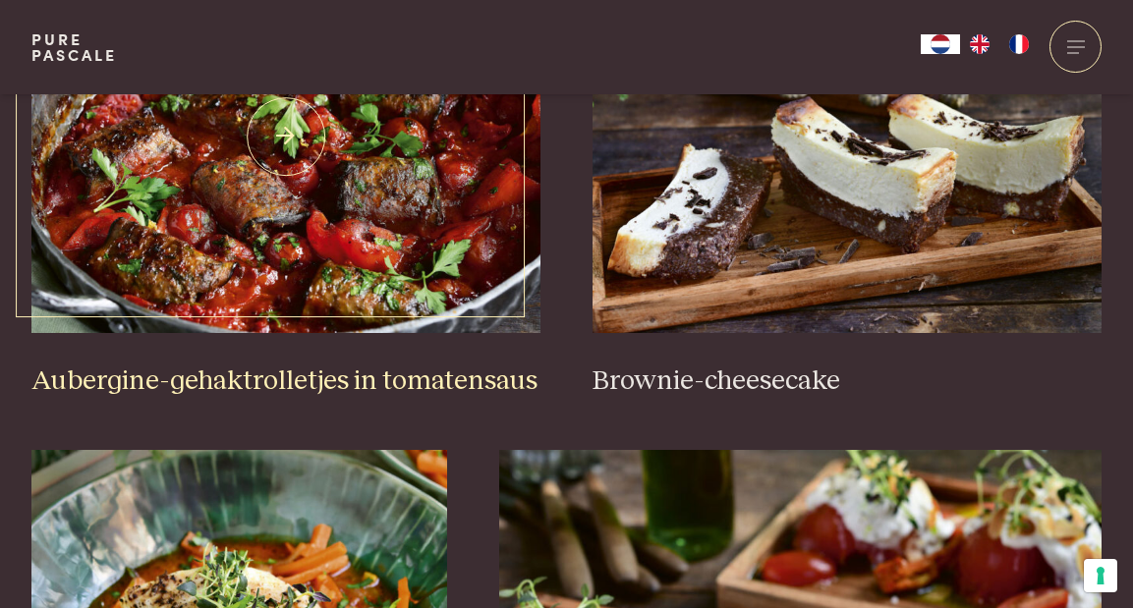
click at [200, 254] on img at bounding box center [285, 136] width 509 height 393
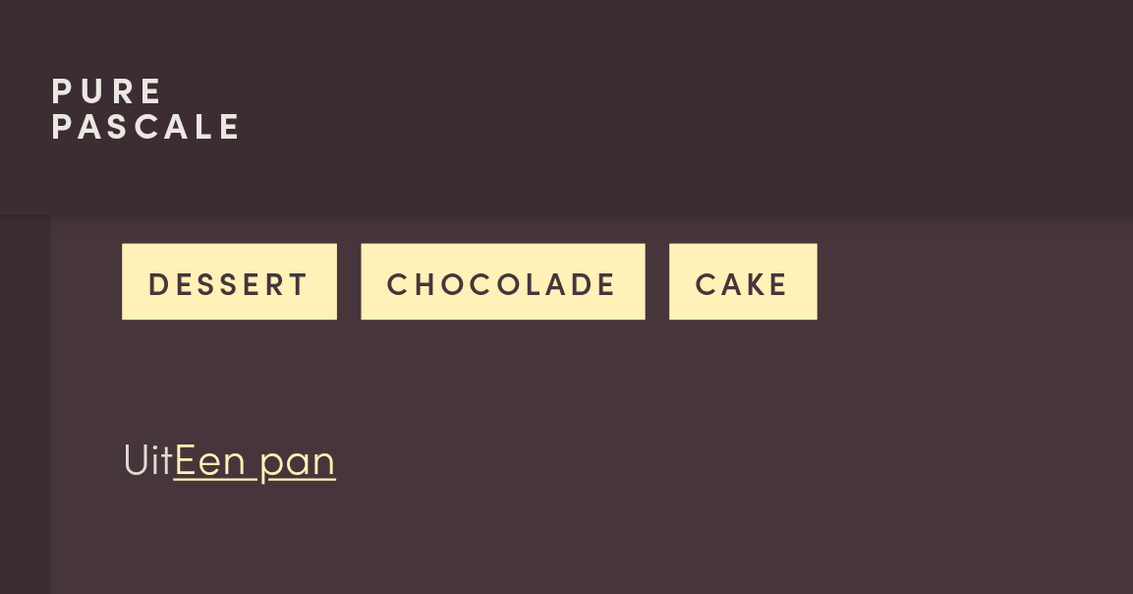
scroll to position [801, 0]
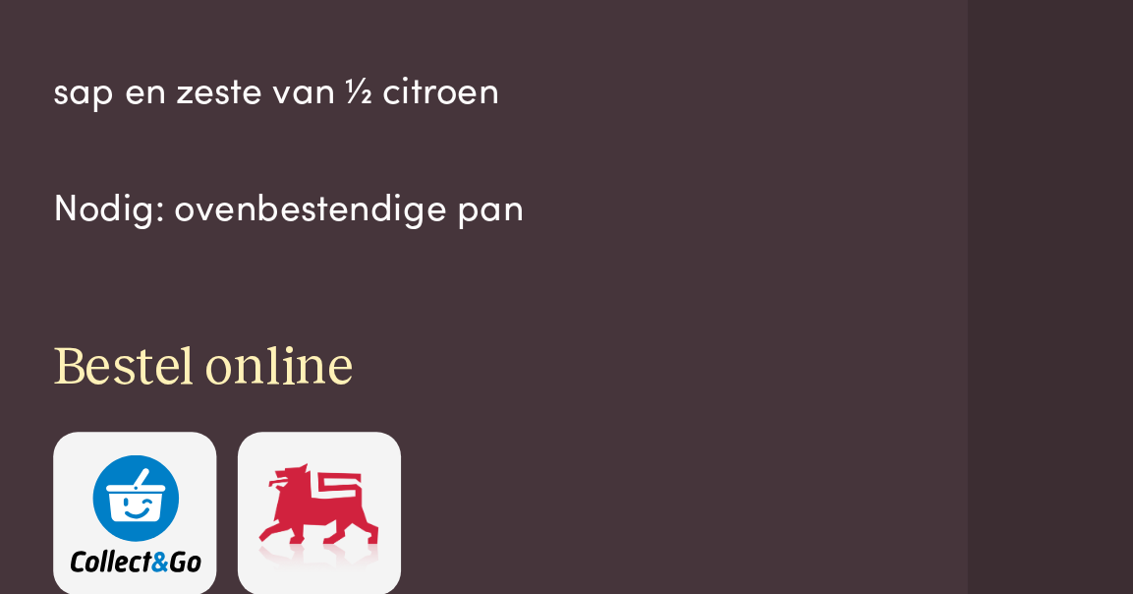
scroll to position [1642, 0]
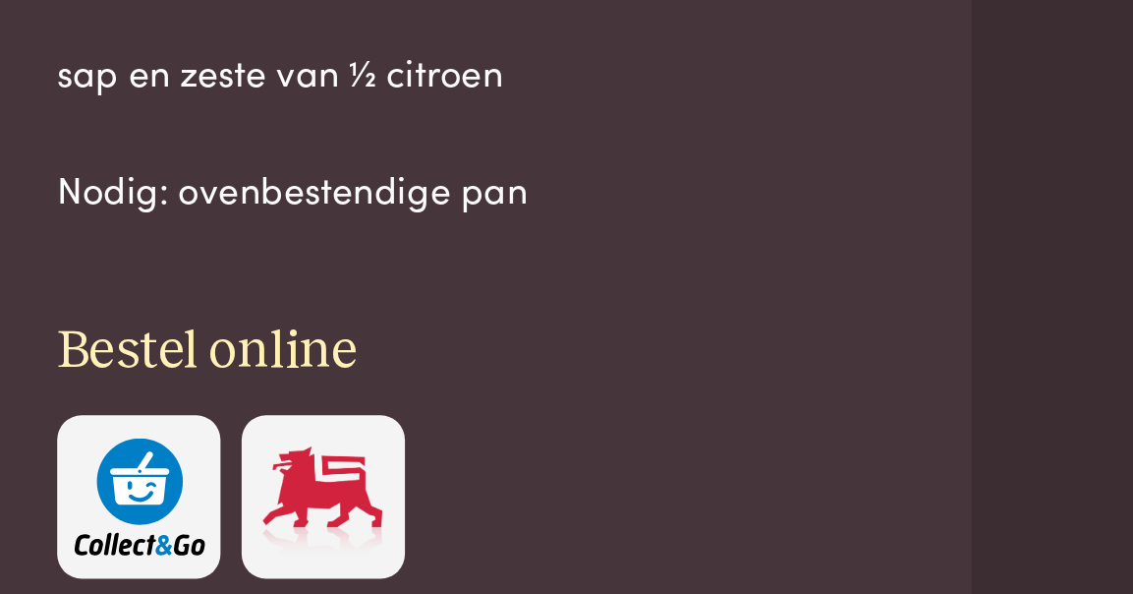
click at [186, 514] on img at bounding box center [219, 544] width 67 height 60
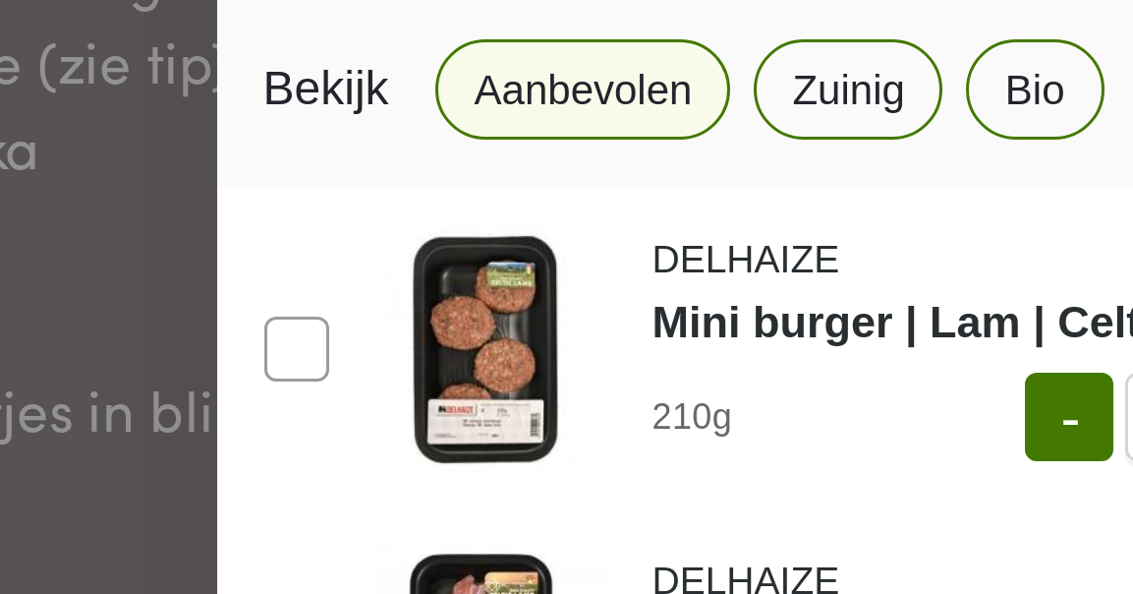
scroll to position [0, 0]
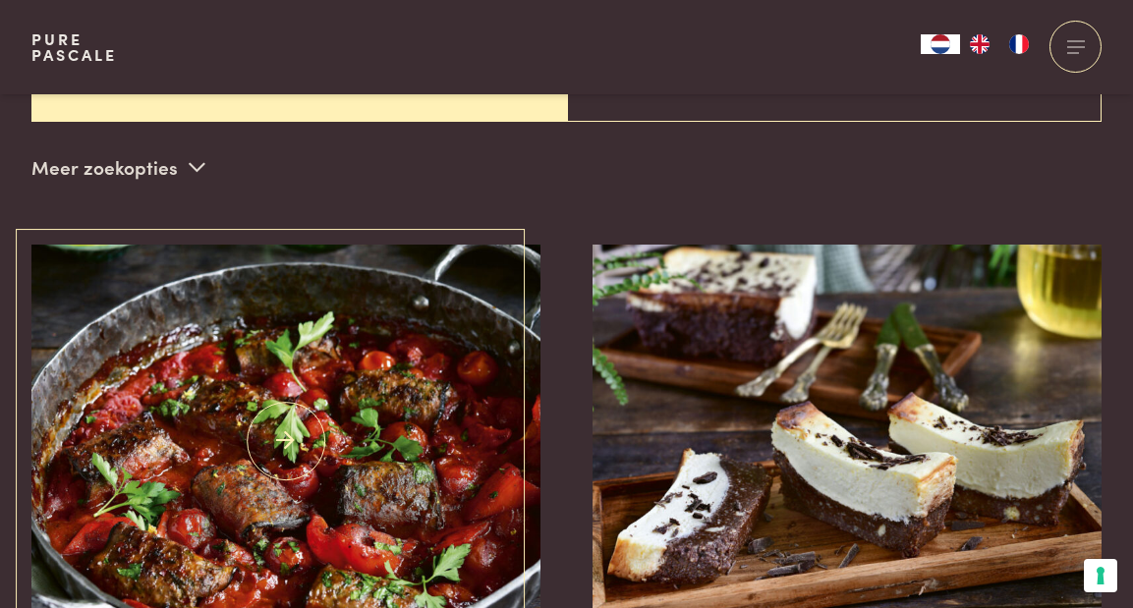
scroll to position [642, 0]
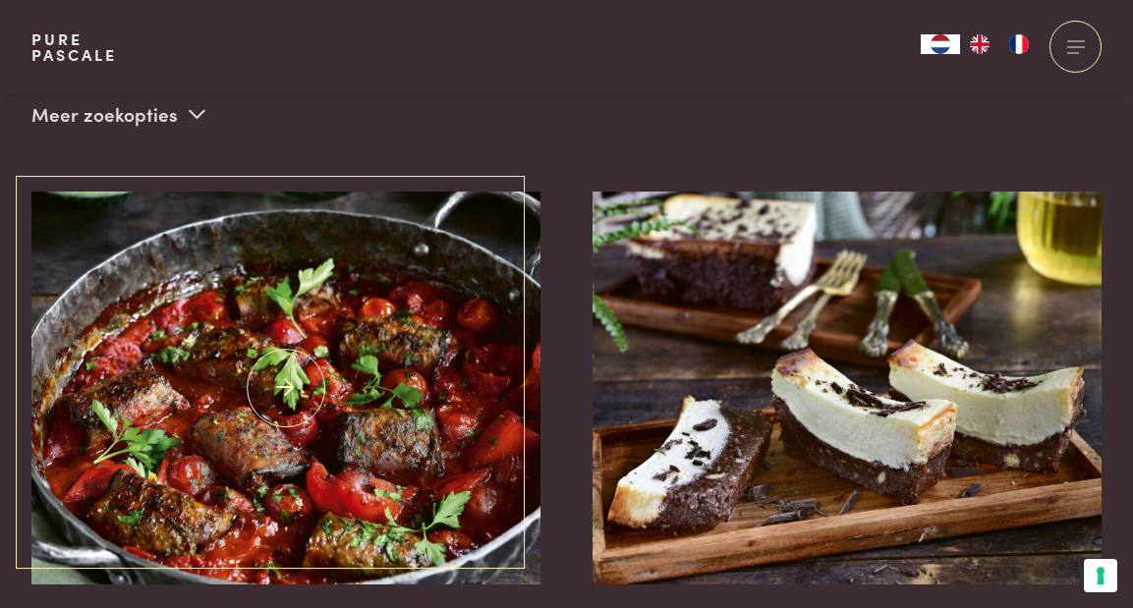
click at [232, 412] on img at bounding box center [285, 388] width 509 height 393
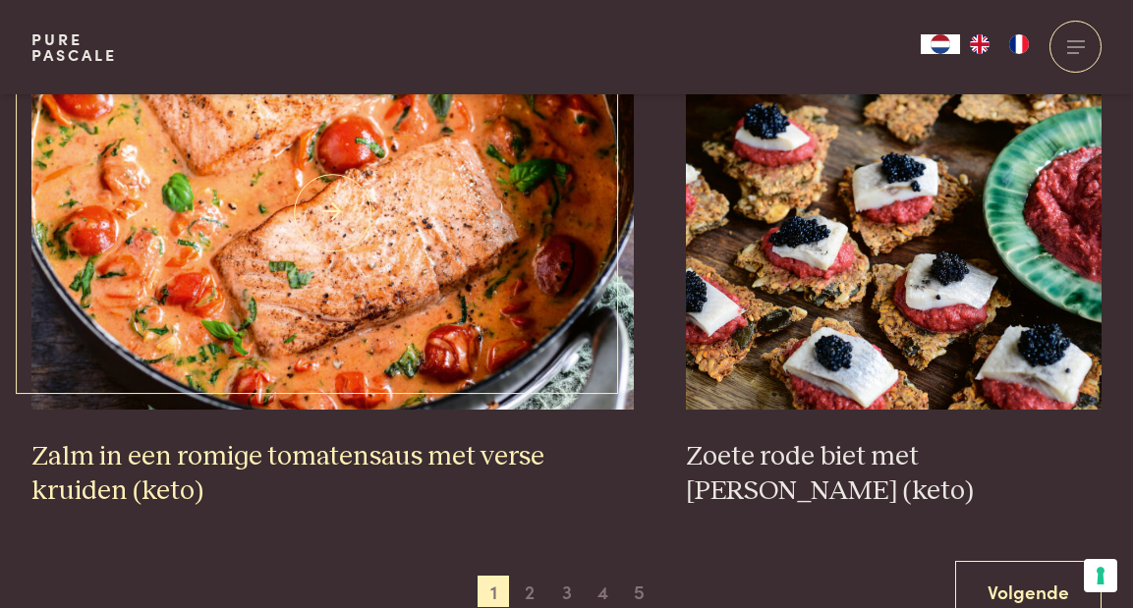
scroll to position [3440, 0]
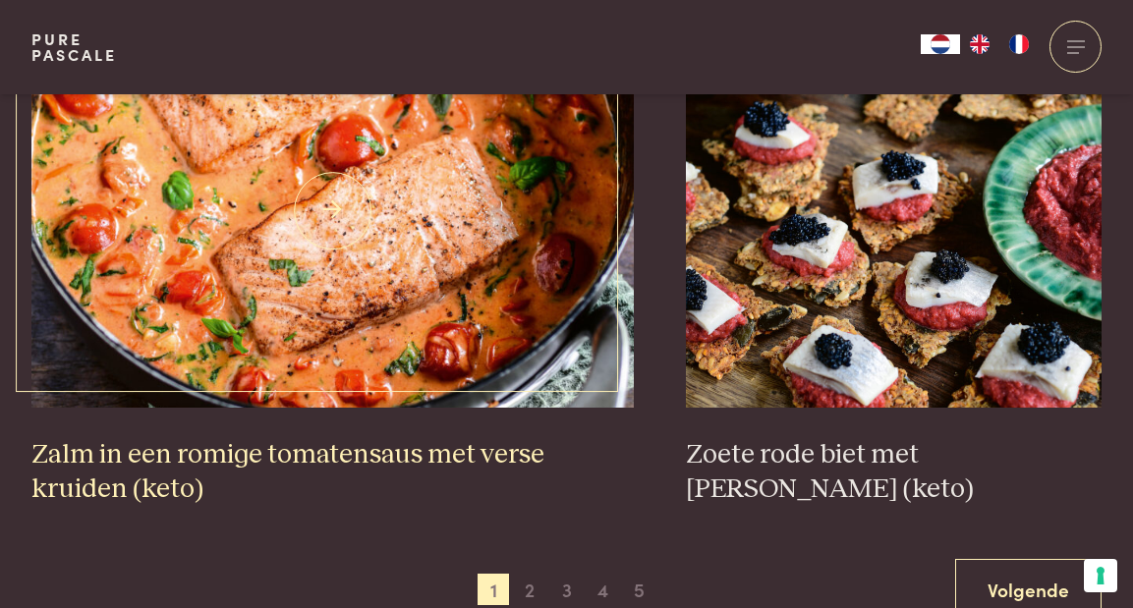
click at [265, 254] on img at bounding box center [332, 211] width 602 height 393
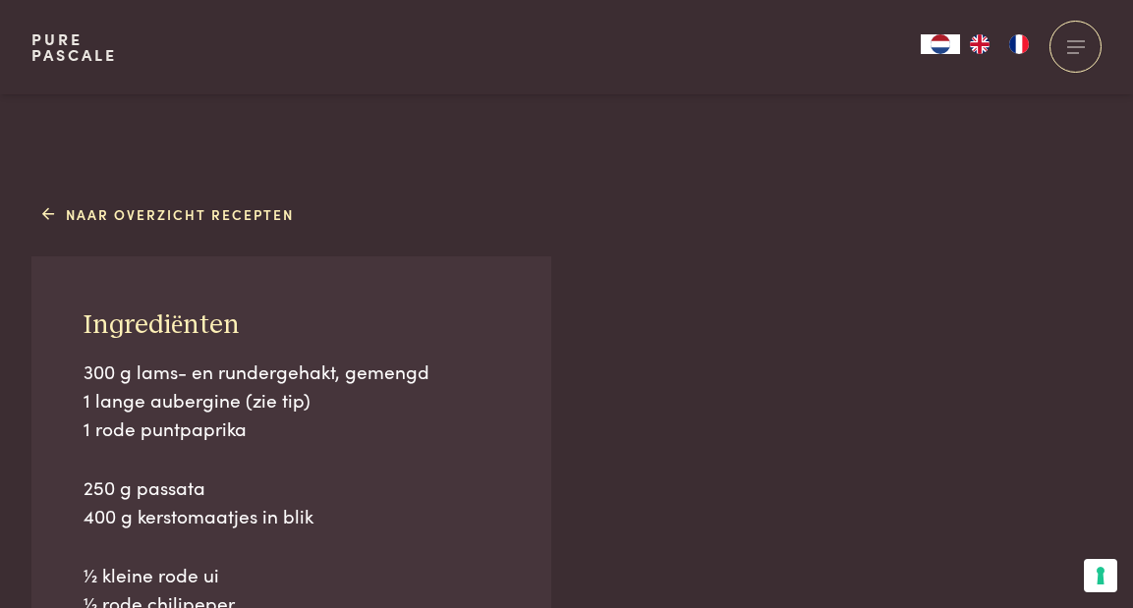
scroll to position [1169, 0]
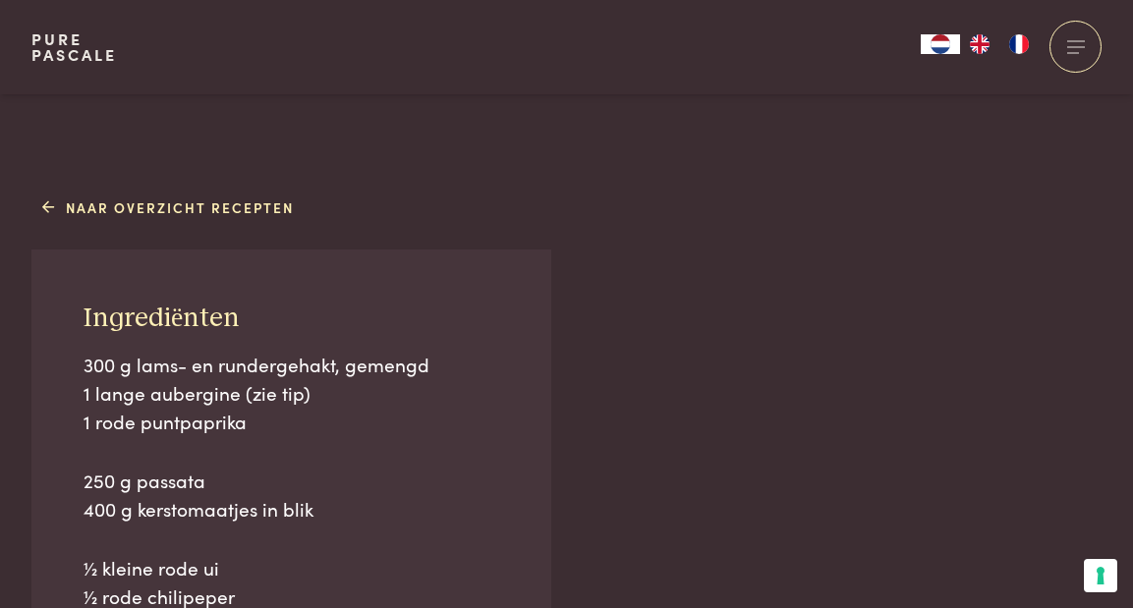
drag, startPoint x: 85, startPoint y: 306, endPoint x: 269, endPoint y: 486, distance: 257.8
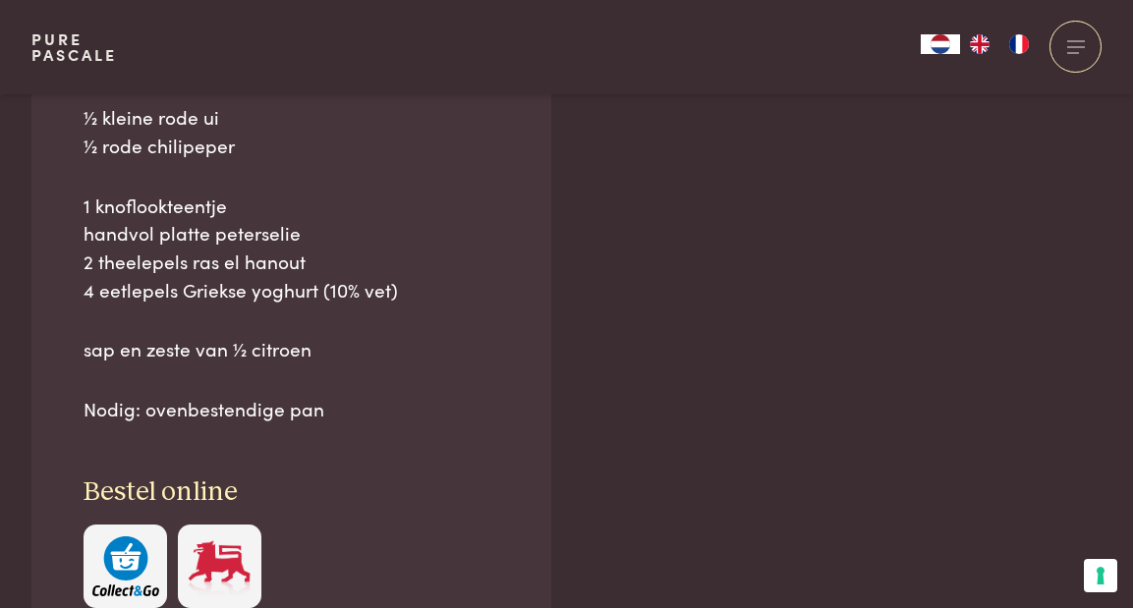
scroll to position [1630, 0]
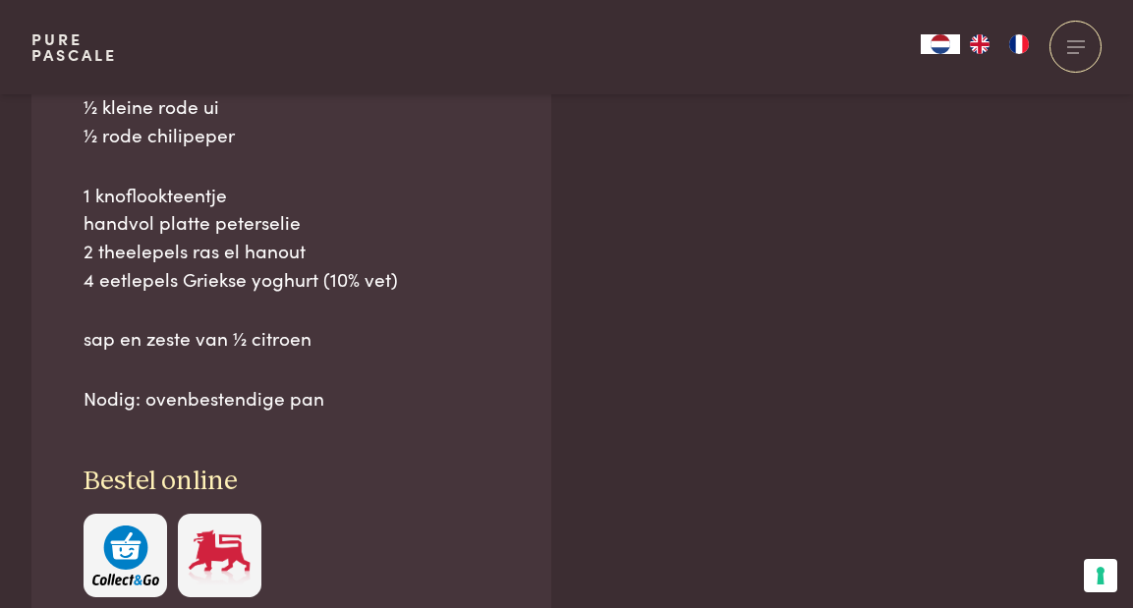
click at [340, 413] on div "Ingrediënten 300 g lams- en rundergehakt, gemengd 1 lange aubergine (zie tip) 1…" at bounding box center [291, 219] width 520 height 863
copy div "Ingrediënten 300 g lams- en rundergehakt, gemengd 1 lange aubergine (zie tip) 1…"
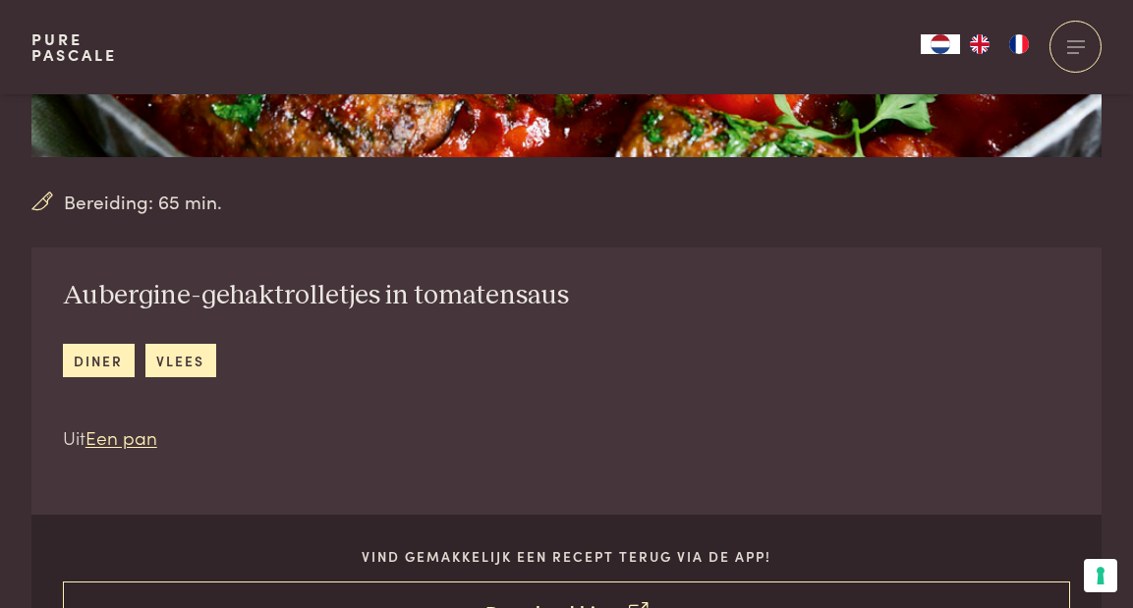
scroll to position [556, 0]
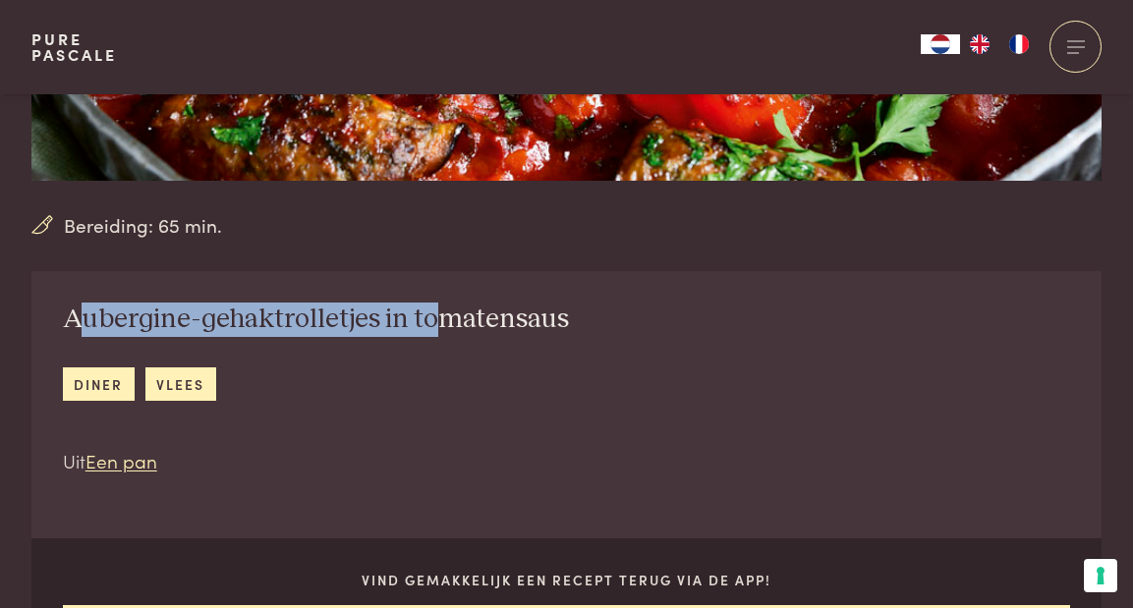
drag, startPoint x: 73, startPoint y: 315, endPoint x: 429, endPoint y: 306, distance: 356.9
click at [429, 306] on h2 "Aubergine-gehaktrolletjes in tomatensaus" at bounding box center [316, 320] width 506 height 34
click at [96, 315] on h2 "Aubergine-gehaktrolletjes in tomatensaus" at bounding box center [316, 320] width 506 height 34
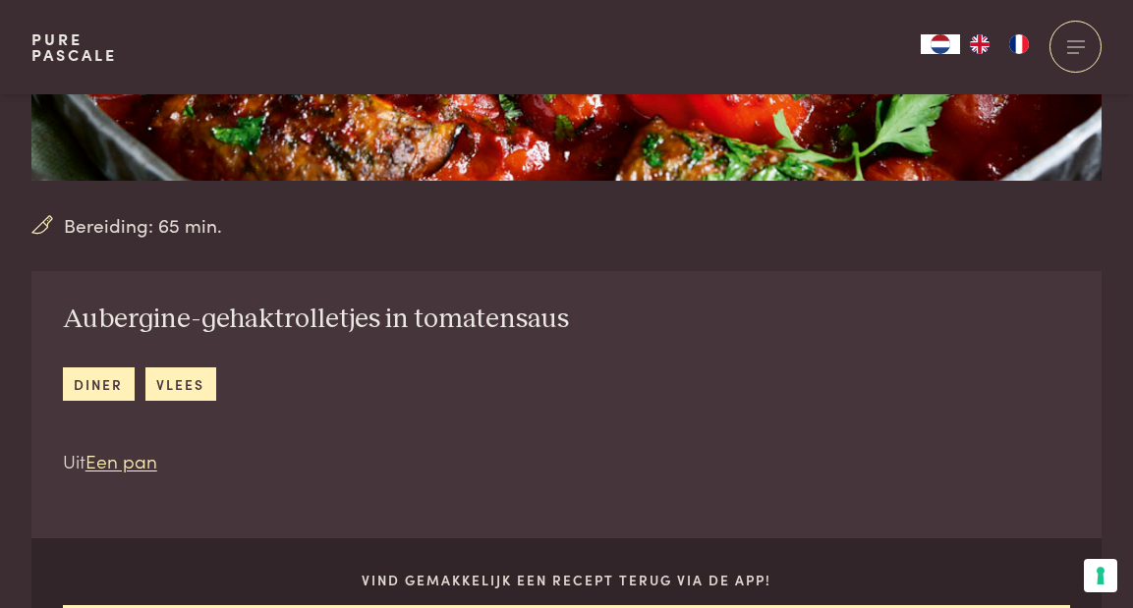
click at [81, 322] on h2 "Aubergine-gehaktrolletjes in tomatensaus" at bounding box center [316, 320] width 506 height 34
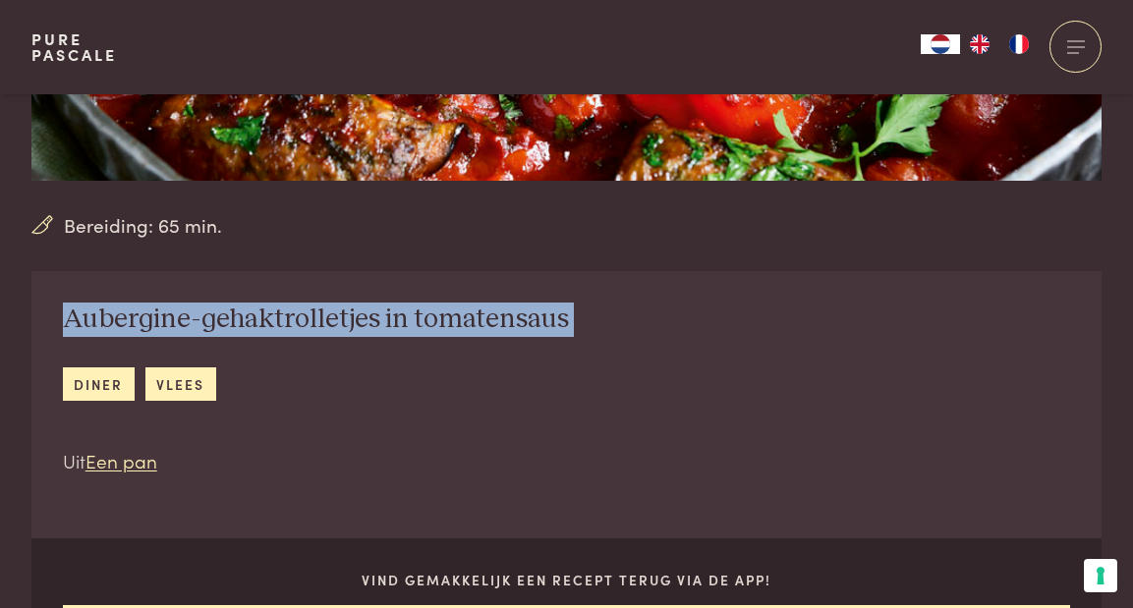
click at [566, 318] on div "Aubergine-gehaktrolletjes in tomatensaus diner vlees Uit Een pan" at bounding box center [315, 389] width 569 height 236
copy div "Aubergine-gehaktrolletjes in tomatensaus"
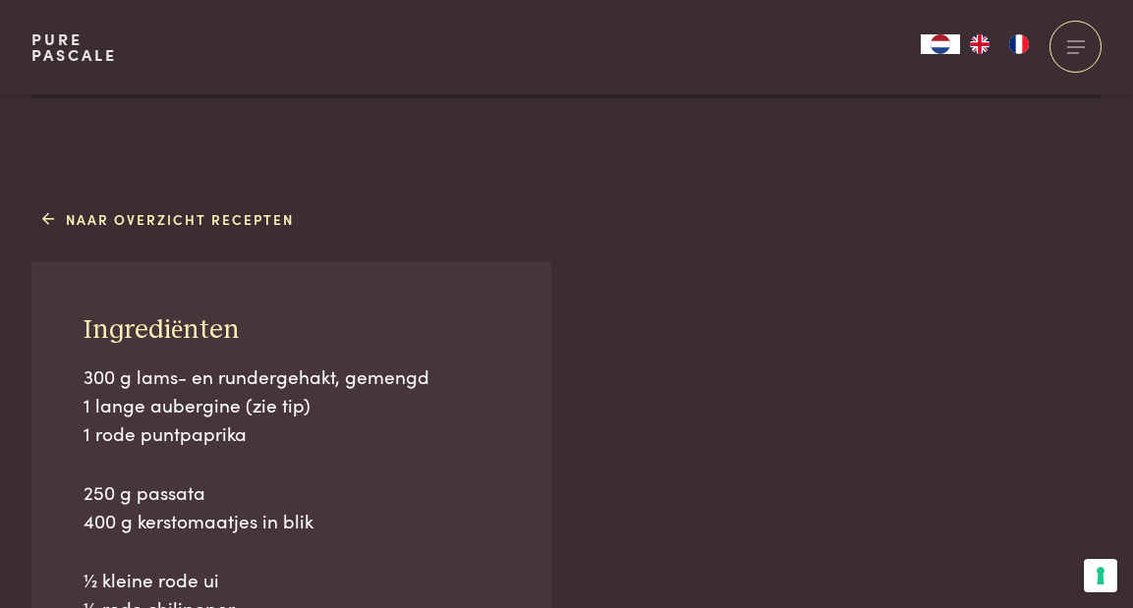
scroll to position [1176, 0]
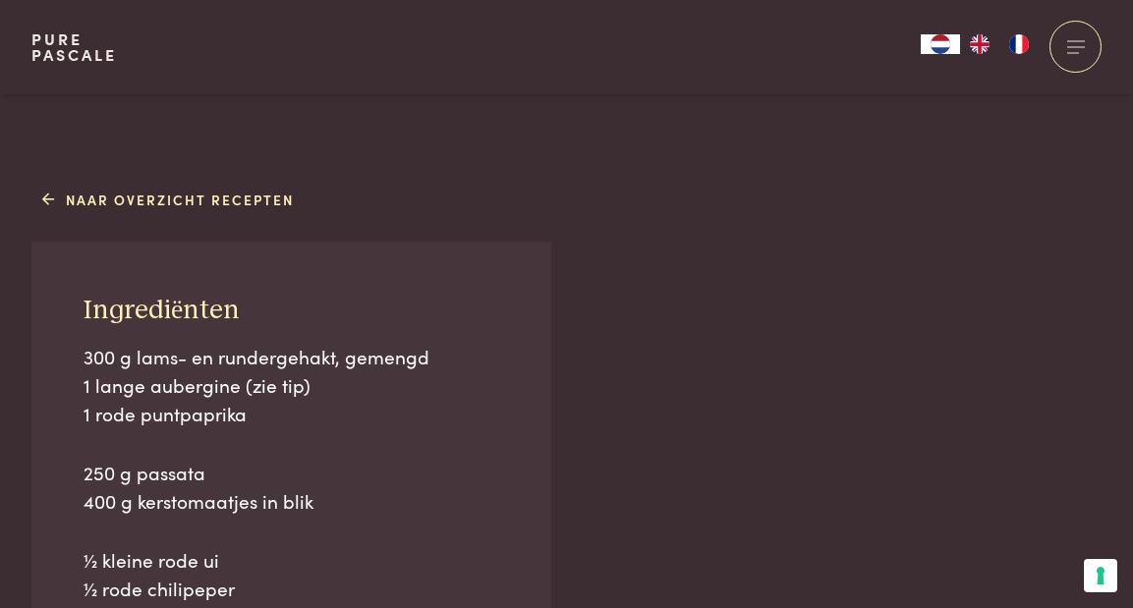
drag, startPoint x: 87, startPoint y: 307, endPoint x: 263, endPoint y: 472, distance: 241.3
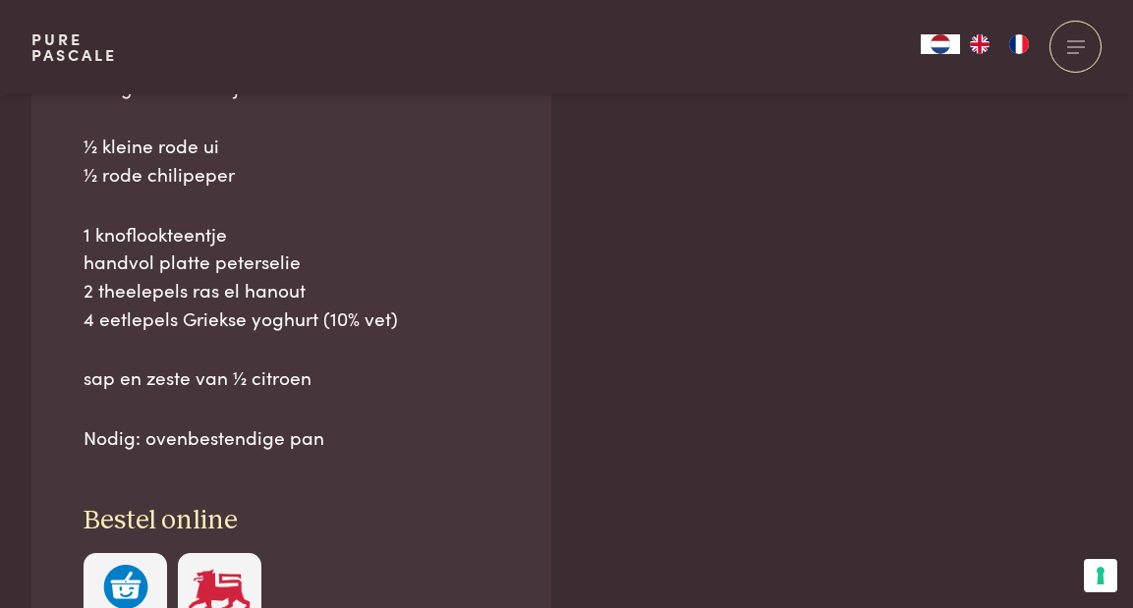
scroll to position [1596, 0]
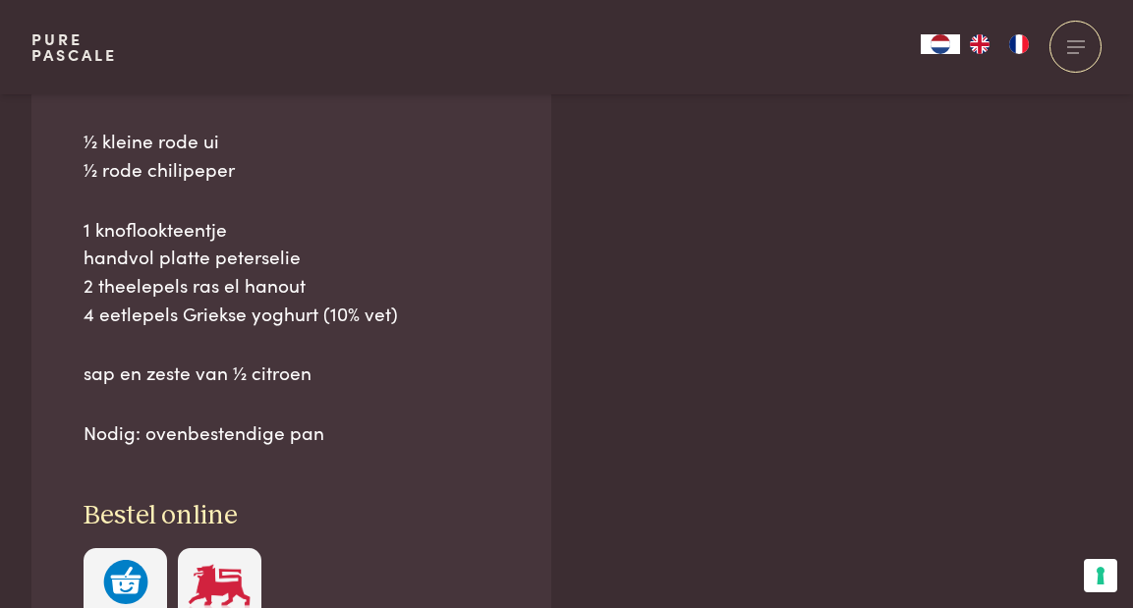
click at [334, 431] on p "Nodig: ovenbestendige pan" at bounding box center [291, 433] width 415 height 29
copy div "Ingrediënten 300 g lams- en rundergehakt, gemengd 1 lange aubergine (zie tip) 1…"
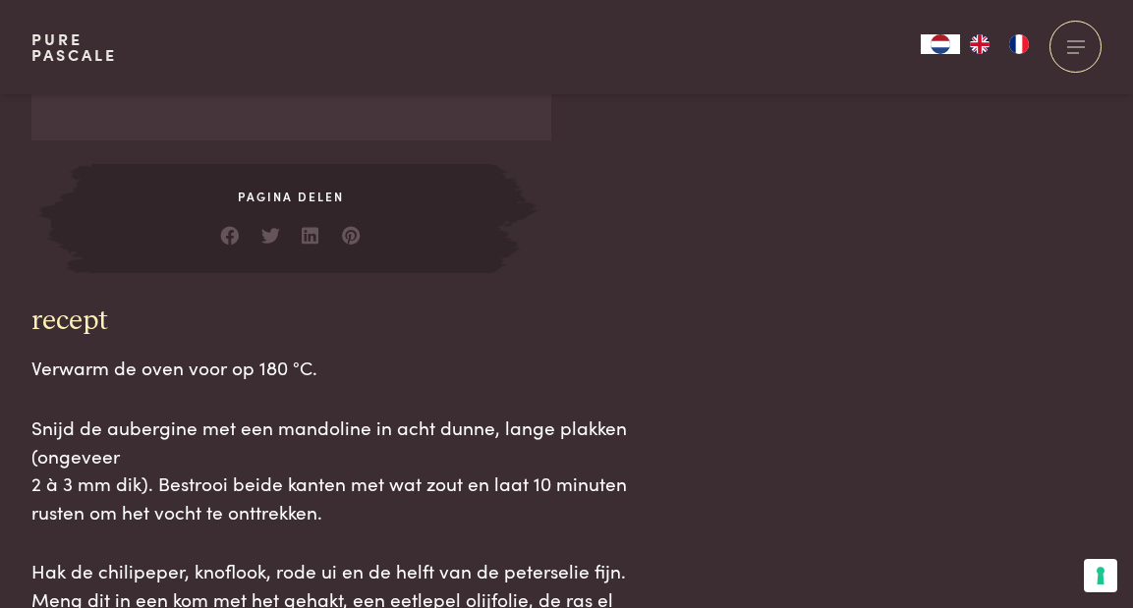
scroll to position [2154, 0]
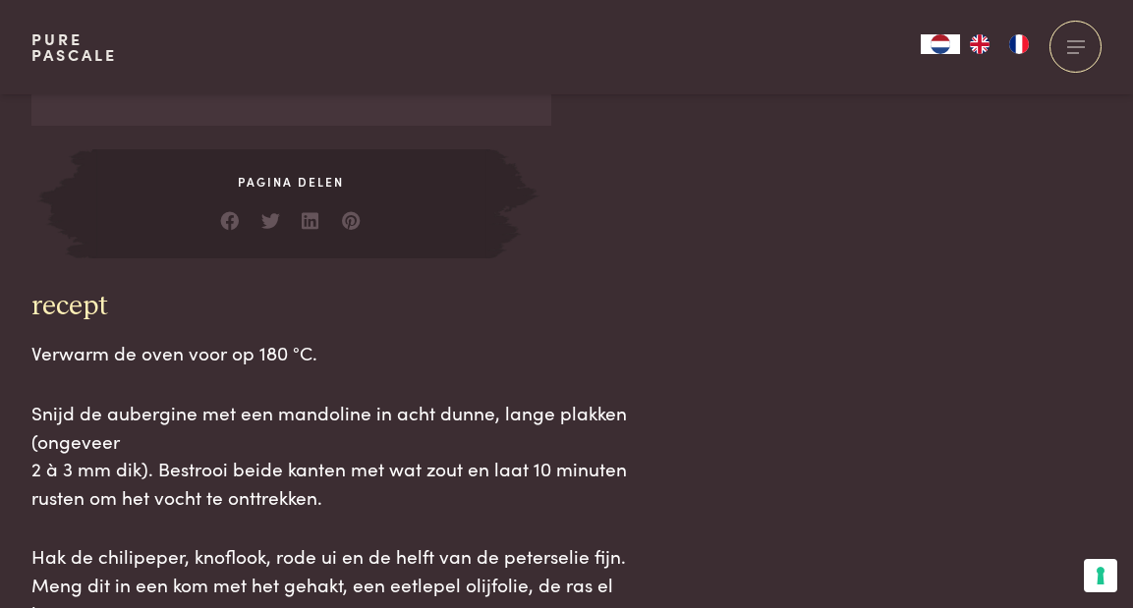
drag, startPoint x: 33, startPoint y: 297, endPoint x: 185, endPoint y: 529, distance: 277.0
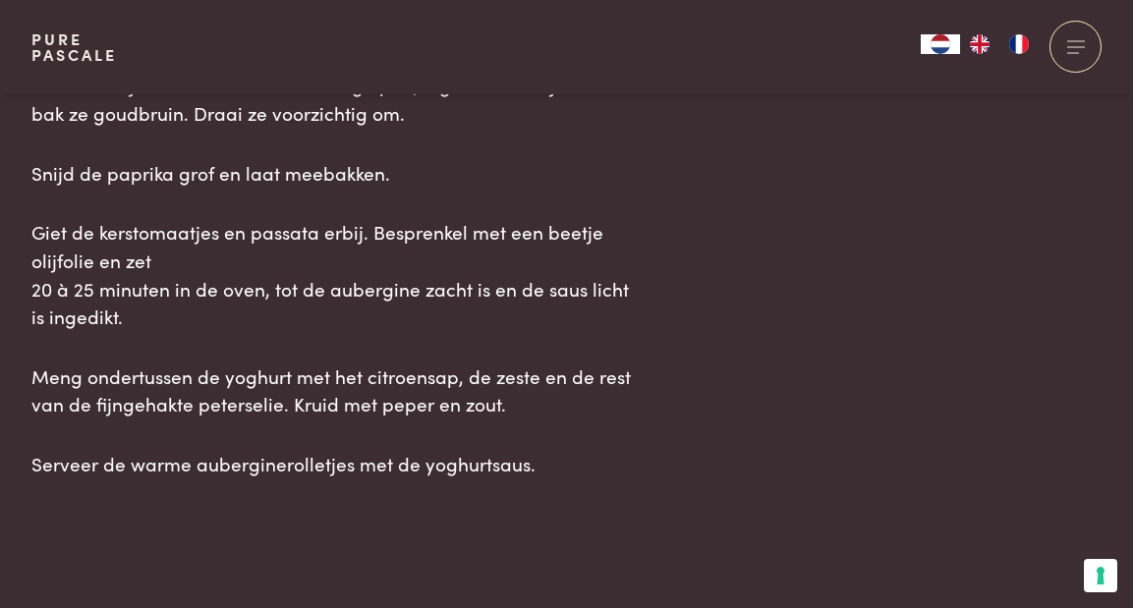
scroll to position [2861, 0]
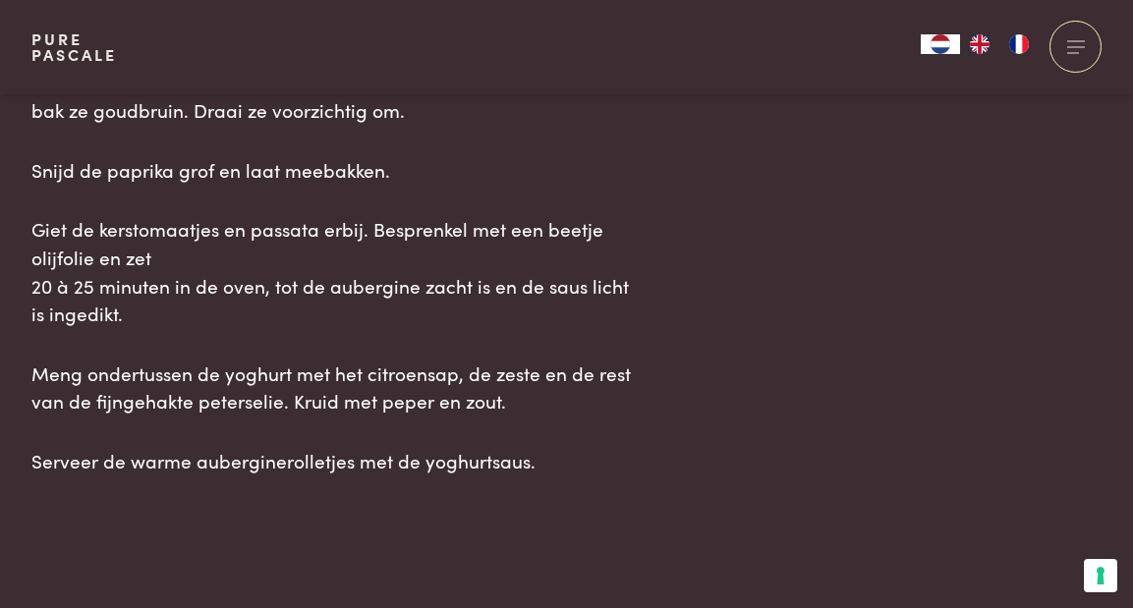
click at [547, 447] on p "Serveer de warme auberginerolletjes met de yoghurtsaus." at bounding box center [336, 461] width 611 height 29
copy div "recept Verwarm de oven voor op 180 °C. Snijd de aubergine met een mandoline in …"
drag, startPoint x: 350, startPoint y: 524, endPoint x: 61, endPoint y: 485, distance: 291.6
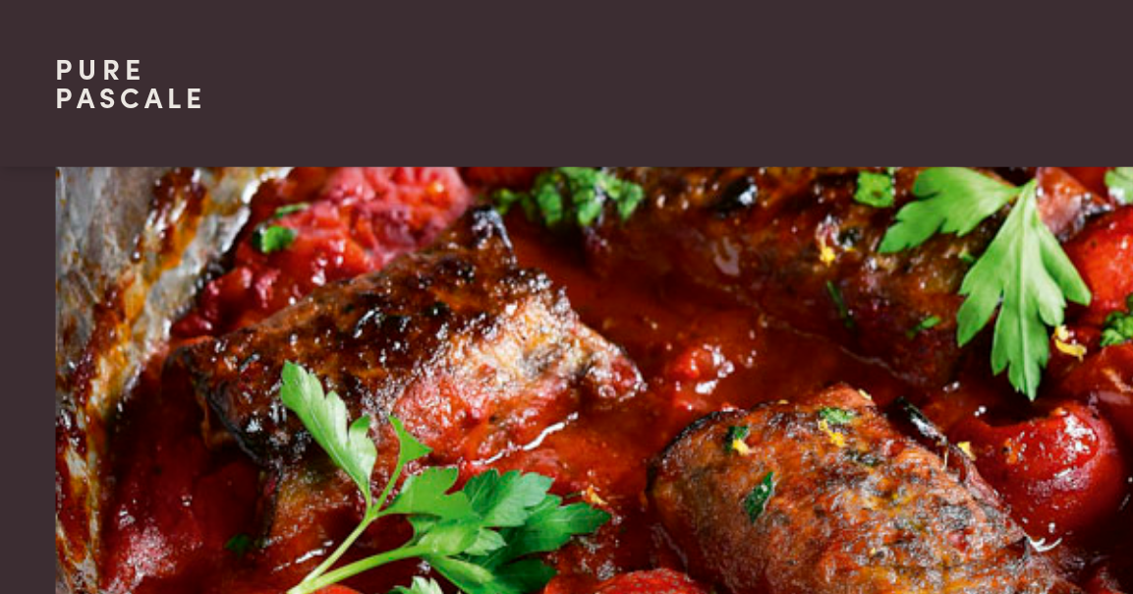
scroll to position [212, 0]
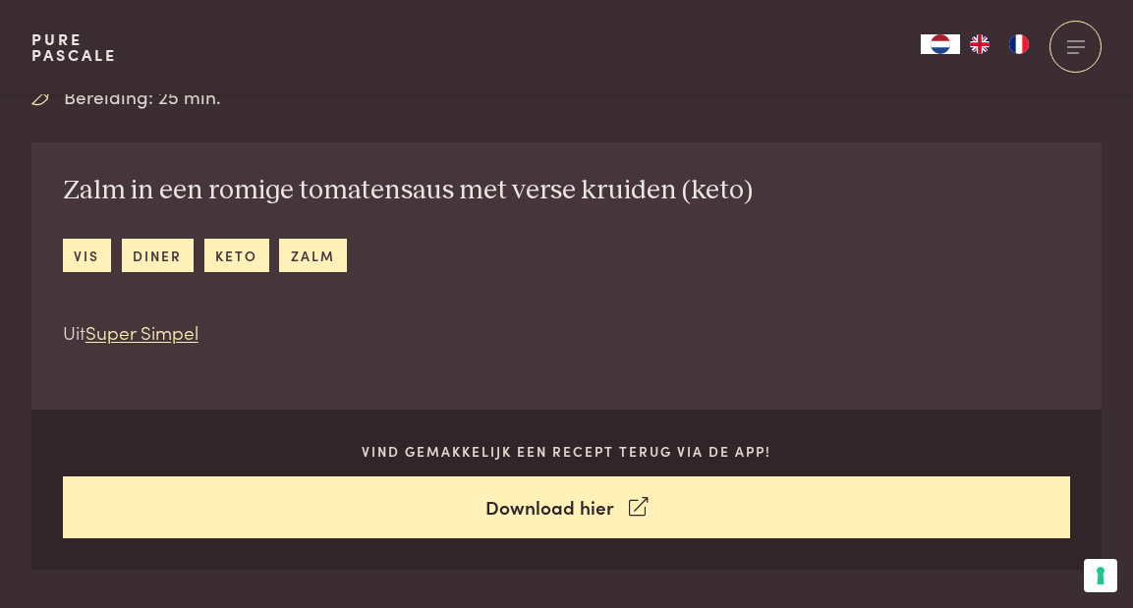
scroll to position [680, 0]
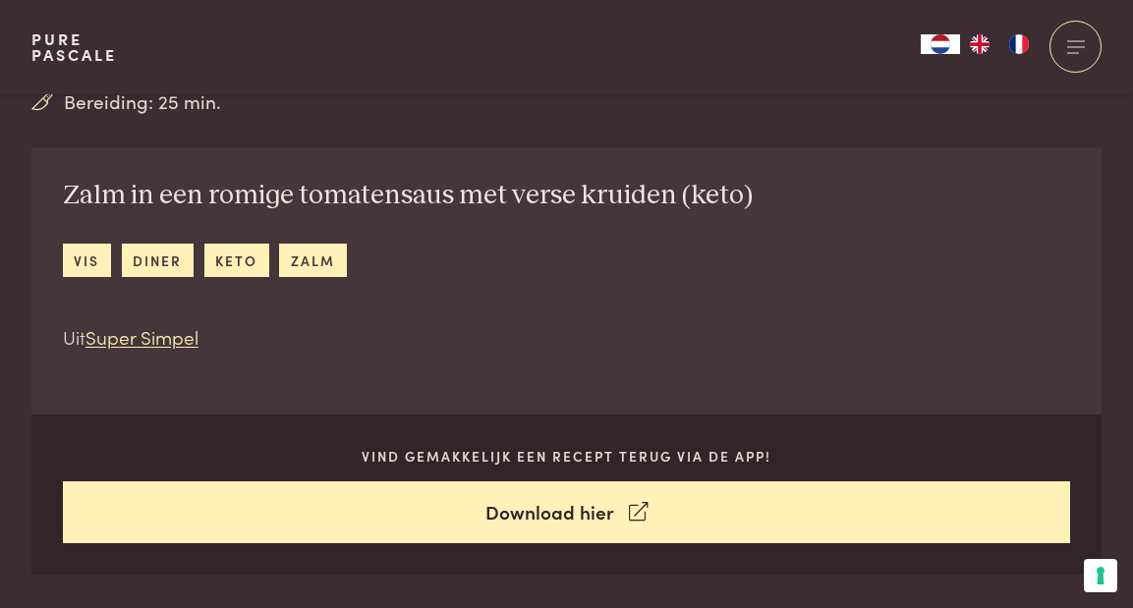
drag, startPoint x: 66, startPoint y: 197, endPoint x: 63, endPoint y: 229, distance: 32.6
click at [63, 229] on div "Zalm in een romige tomatensaus met verse kruiden (keto) vis diner keto zalm Uit…" at bounding box center [407, 265] width 753 height 236
copy div "Zalm in een romige tomatensaus met verse kruiden (keto)"
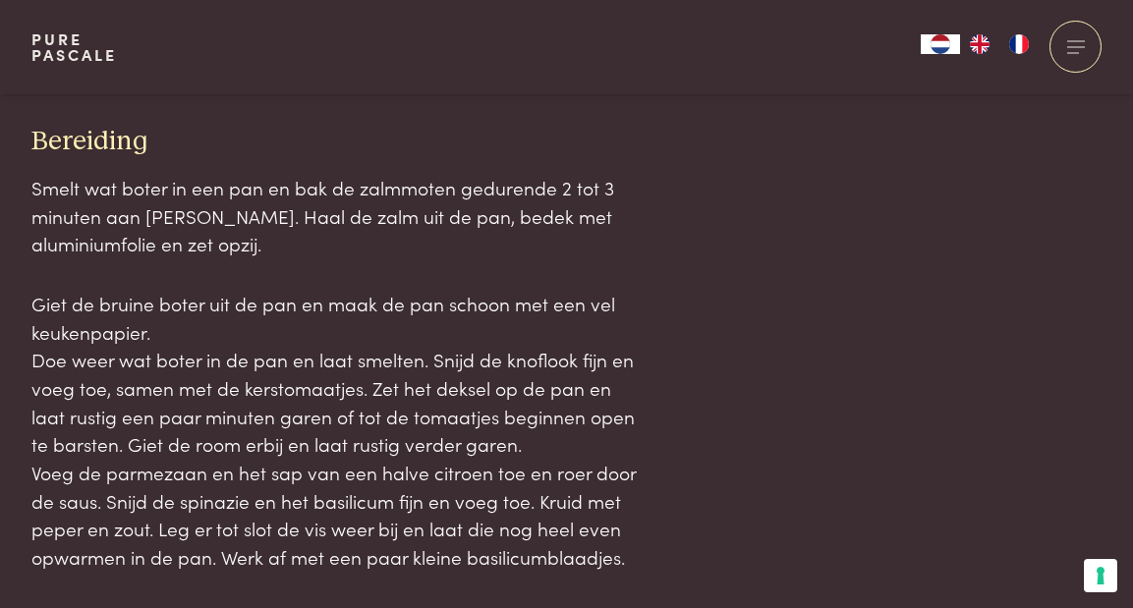
scroll to position [2075, 0]
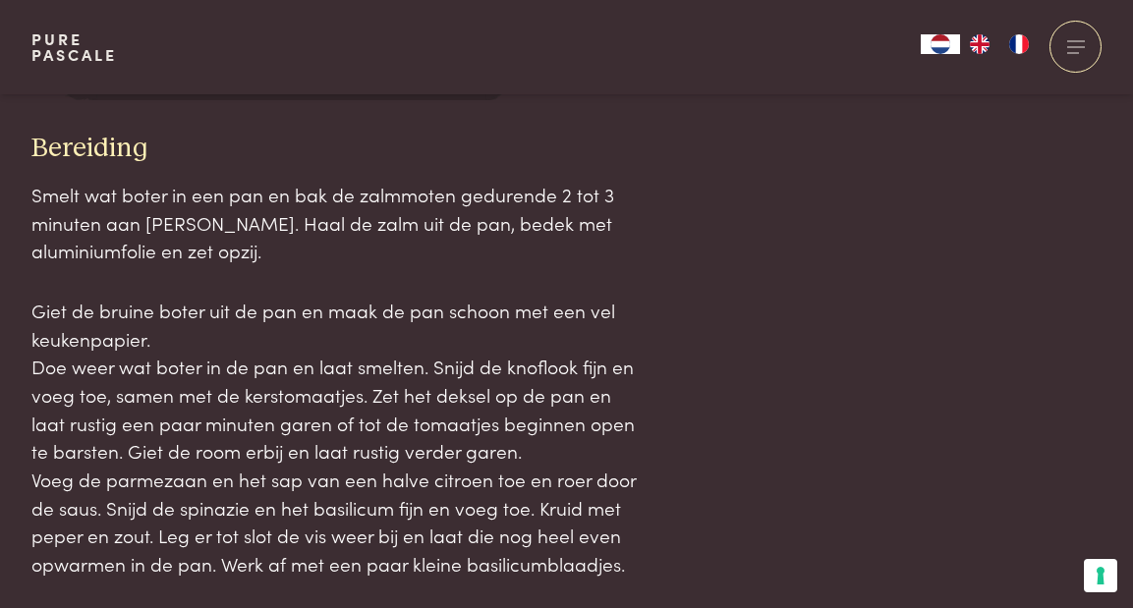
drag, startPoint x: 36, startPoint y: 135, endPoint x: 610, endPoint y: 580, distance: 726.4
copy div "Bereiding Smelt wat boter in een pan en bak de zalmmoten gedurende 2 tot 3 minu…"
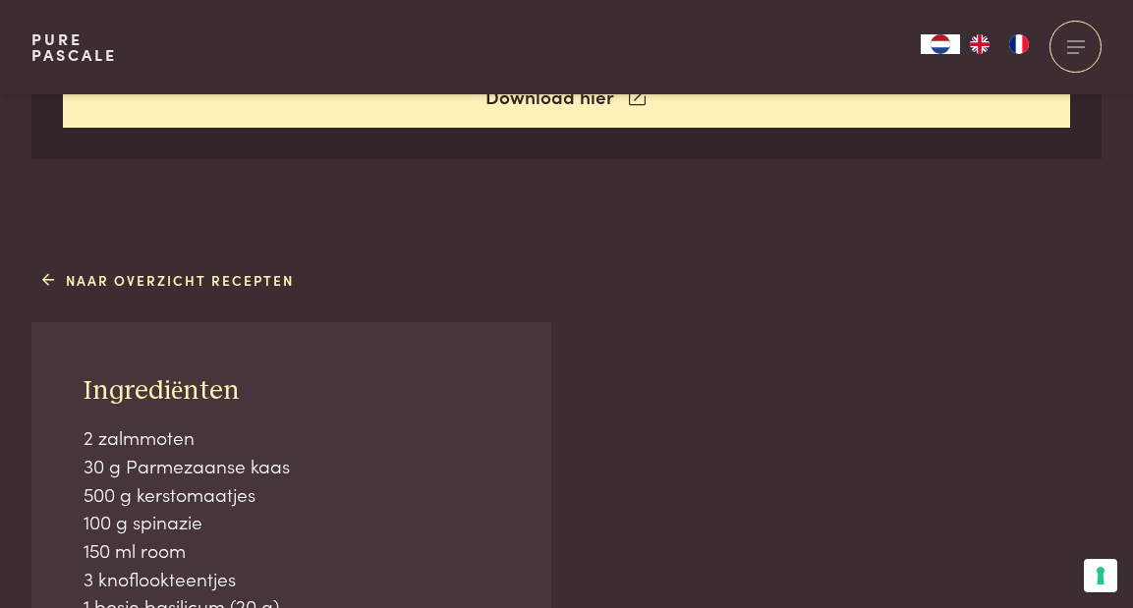
scroll to position [1151, 0]
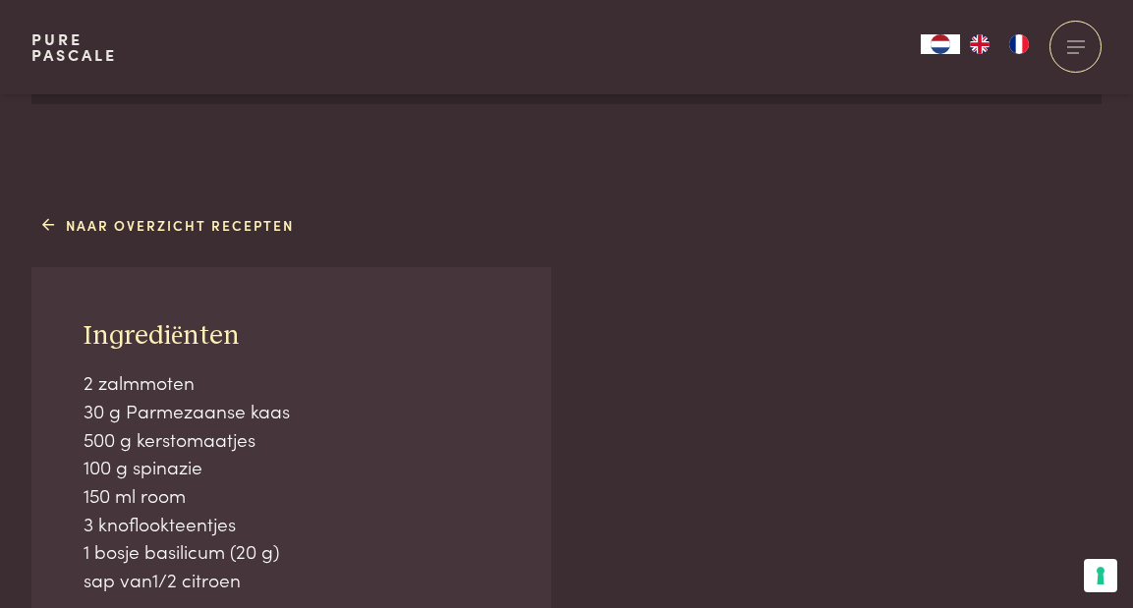
drag, startPoint x: 76, startPoint y: 324, endPoint x: 305, endPoint y: 497, distance: 287.0
click at [305, 497] on div "Ingrediënten 2 zalmmoten 30 g Parmezaanse kaas 500 g kerstomaatjes 100 g spinaz…" at bounding box center [291, 579] width 520 height 624
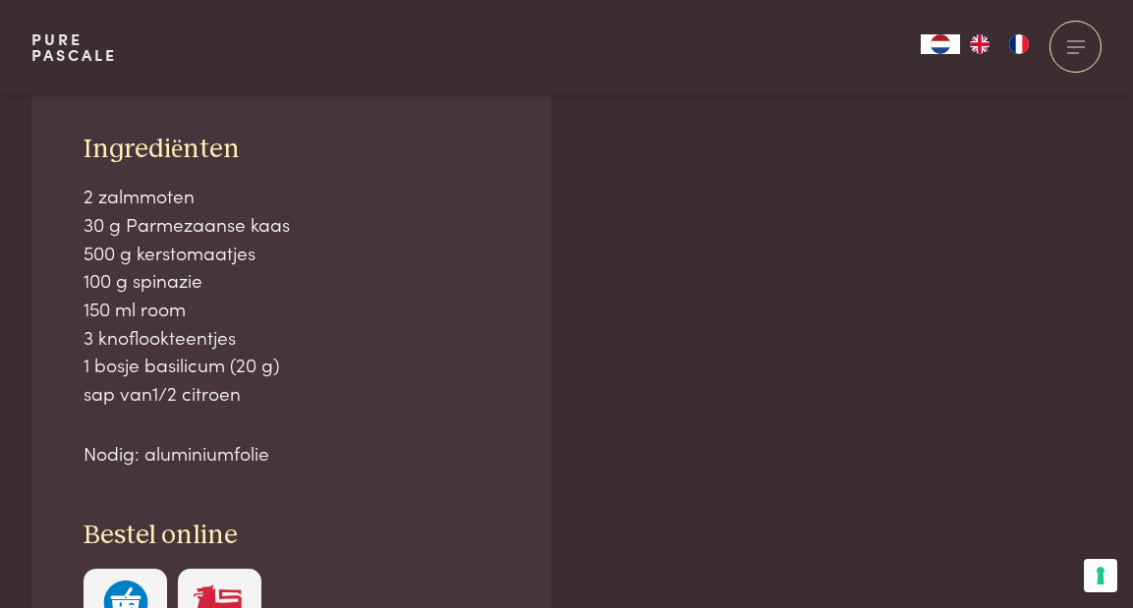
scroll to position [1372, 0]
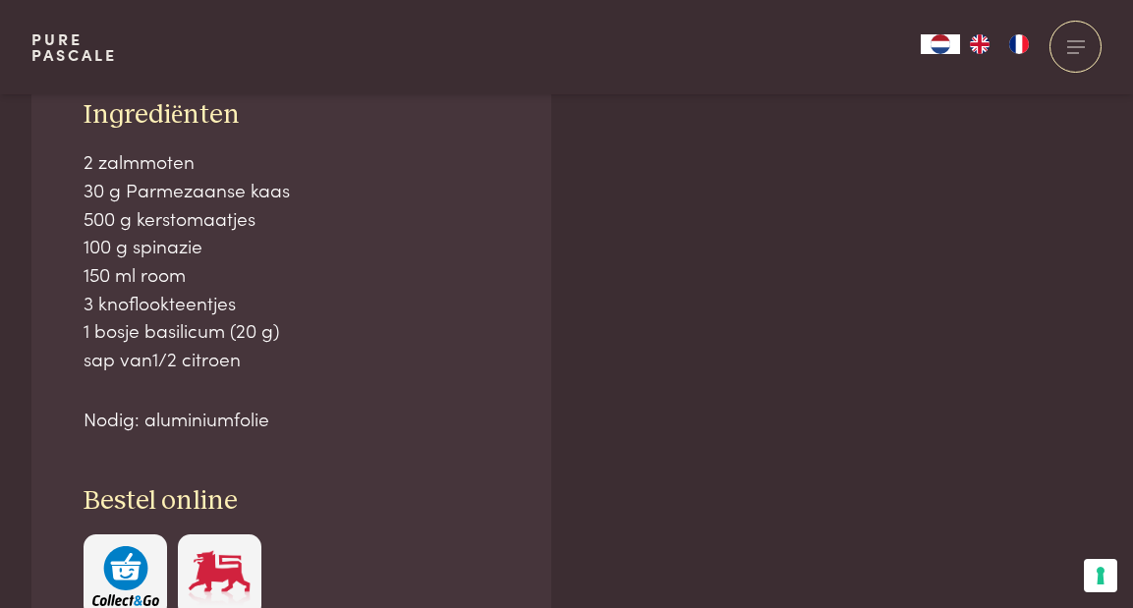
click at [294, 429] on div "Ingrediënten 2 zalmmoten 30 g Parmezaanse kaas 500 g kerstomaatjes 100 g spinaz…" at bounding box center [291, 358] width 520 height 624
copy div "Ingrediënten 2 zalmmoten 30 g Parmezaanse kaas 500 g kerstomaatjes 100 g spinaz…"
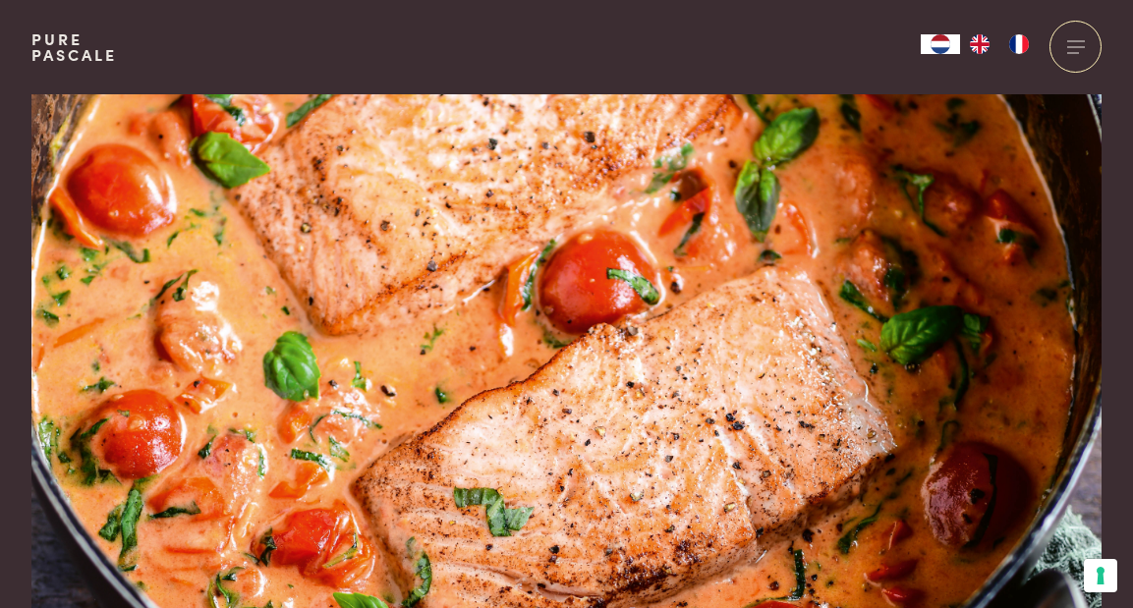
scroll to position [13, 0]
